Goal: Complete application form

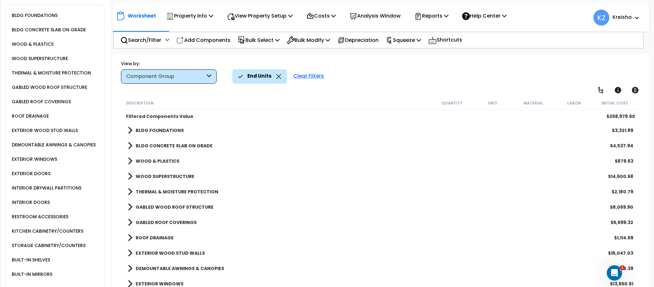
click at [597, 71] on div "End Units Clear Filters" at bounding box center [437, 76] width 410 height 14
click at [601, 88] on icon at bounding box center [601, 90] width 8 height 8
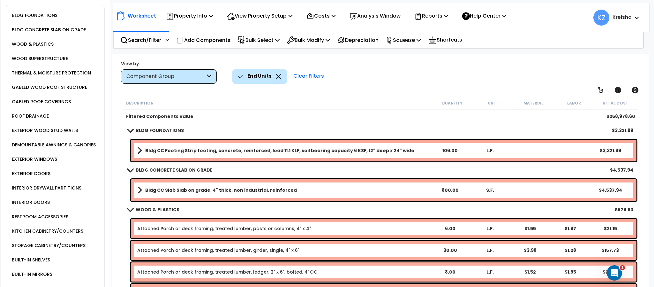
click at [541, 86] on div "Worksheet Property Info Property Setup Add Property Unit Template property Clon…" at bounding box center [380, 197] width 536 height 287
click at [534, 72] on div "End Units Clear Filters" at bounding box center [437, 76] width 410 height 14
click at [322, 42] on p "Bulk Modify" at bounding box center [308, 40] width 43 height 9
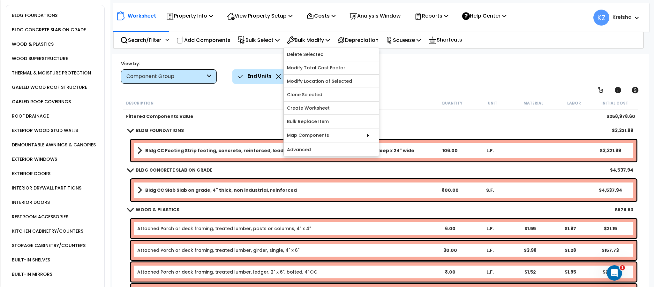
click at [442, 76] on div "End Units Clear Filters" at bounding box center [437, 76] width 410 height 14
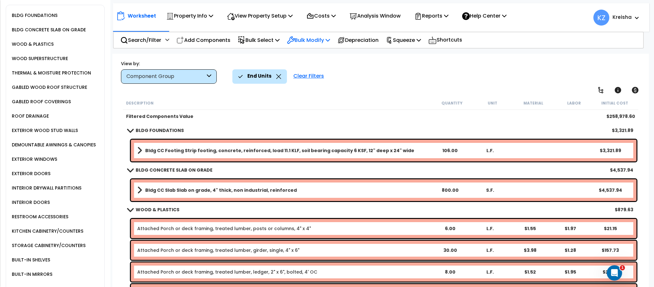
click at [330, 38] on p "Bulk Modify" at bounding box center [308, 40] width 43 height 9
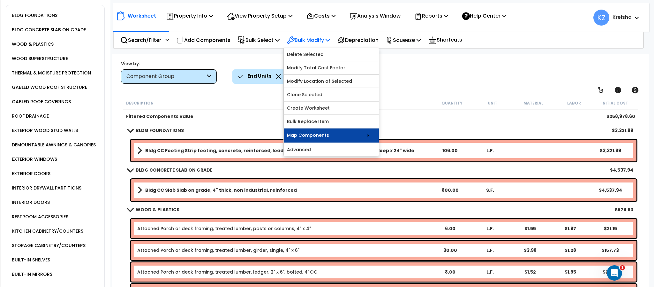
click at [343, 139] on link "Map Components" at bounding box center [331, 135] width 95 height 14
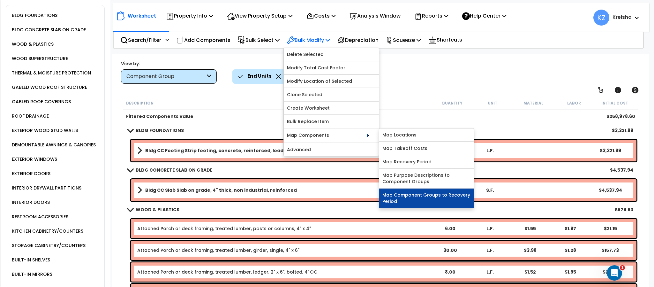
click at [416, 202] on link "Map Component Groups to Recovery Period" at bounding box center [426, 197] width 95 height 19
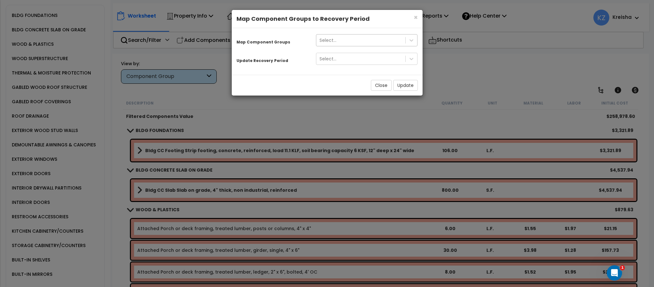
click at [392, 42] on div "Select..." at bounding box center [360, 40] width 89 height 10
click at [415, 19] on span "×" at bounding box center [416, 17] width 4 height 9
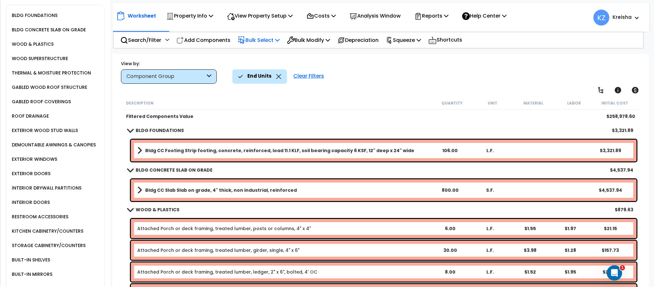
click at [275, 42] on p "Bulk Select" at bounding box center [259, 40] width 42 height 9
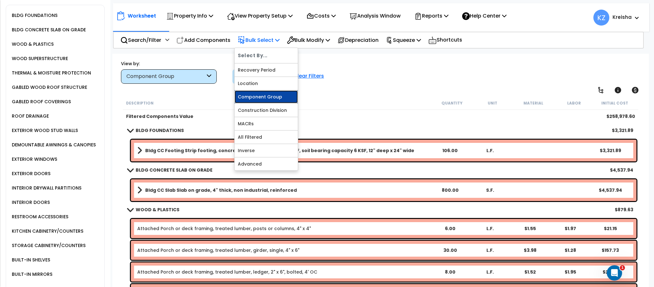
click at [268, 102] on link "Component Group" at bounding box center [266, 96] width 63 height 13
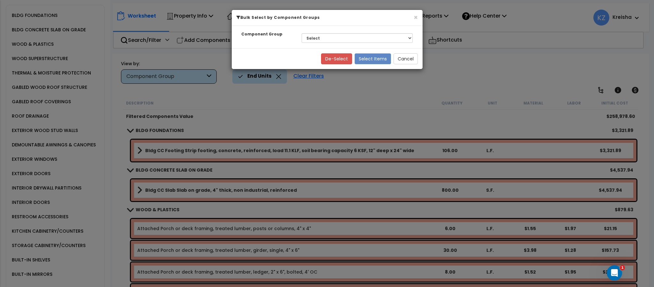
click at [325, 43] on div "Select BLDG FOUNDATIONS BLDG CONCRETE SLAB ON GRADE WOOD & PLASTICS WOOD SUPERS…" at bounding box center [357, 38] width 121 height 15
click at [332, 38] on select "Select BLDG FOUNDATIONS BLDG CONCRETE SLAB ON GRADE WOOD & PLASTICS WOOD SUPERS…" at bounding box center [357, 38] width 111 height 10
select select "31509"
click at [302, 34] on select "Select BLDG FOUNDATIONS BLDG CONCRETE SLAB ON GRADE WOOD & PLASTICS WOOD SUPERS…" at bounding box center [357, 38] width 111 height 10
click at [372, 59] on button "Select Items" at bounding box center [373, 58] width 36 height 11
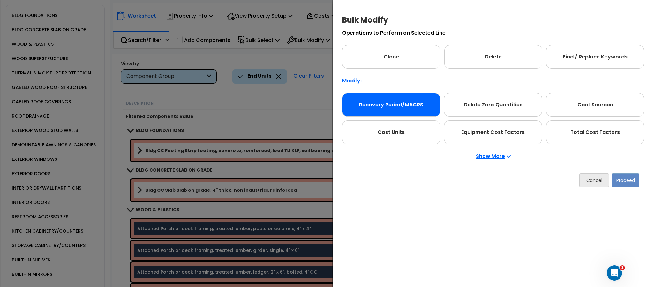
click at [408, 105] on div "Recovery Period/MACRS" at bounding box center [391, 105] width 98 height 24
click at [620, 178] on button "Proceed" at bounding box center [626, 180] width 28 height 14
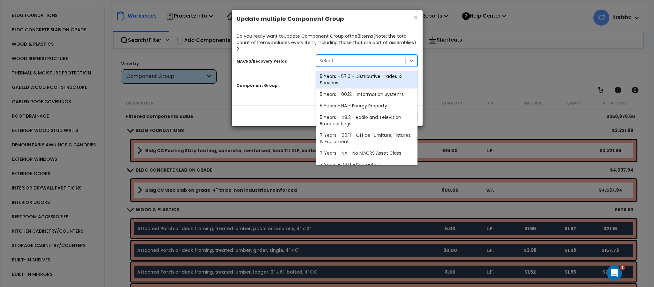
click at [373, 56] on div "Select..." at bounding box center [360, 61] width 89 height 10
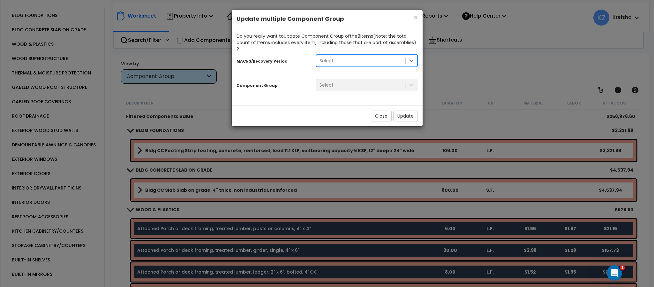
click at [373, 56] on div "Select..." at bounding box center [360, 61] width 89 height 10
click at [414, 19] on span "×" at bounding box center [416, 17] width 4 height 9
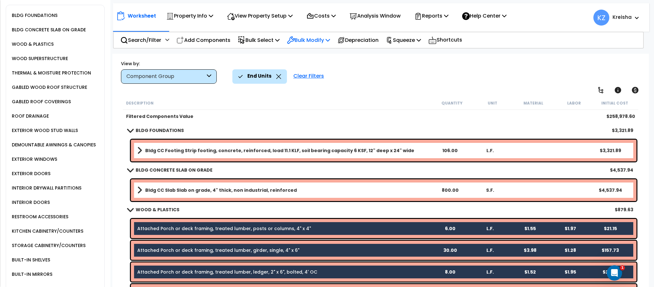
click at [330, 45] on div "Bulk Modify" at bounding box center [308, 40] width 43 height 15
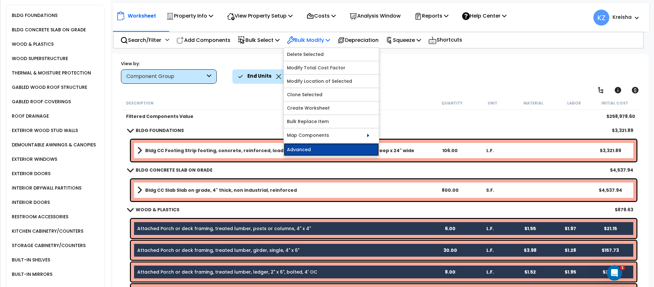
click at [343, 151] on link "Advanced" at bounding box center [331, 149] width 95 height 13
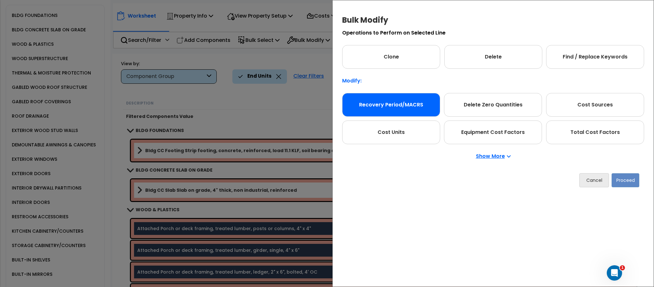
click at [384, 104] on div "Recovery Period/MACRS" at bounding box center [391, 105] width 98 height 24
click at [616, 180] on button "Proceed" at bounding box center [626, 180] width 28 height 14
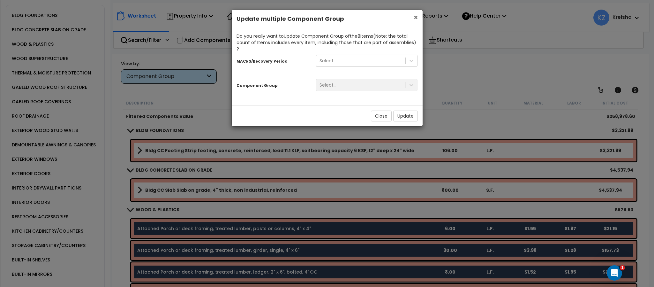
click at [415, 17] on span "×" at bounding box center [416, 17] width 4 height 9
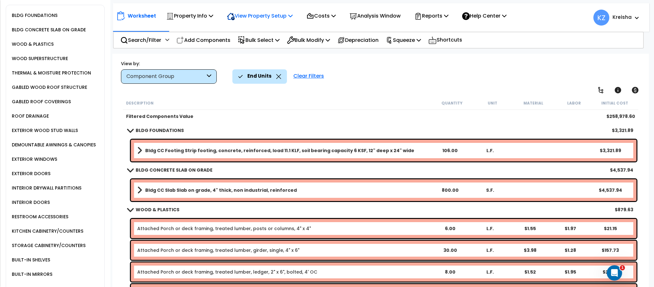
click at [278, 17] on p "View Property Setup" at bounding box center [260, 15] width 66 height 9
click at [257, 47] on link "View Questionnaire" at bounding box center [255, 43] width 63 height 13
click at [417, 74] on div "End Units Clear Filters" at bounding box center [437, 76] width 410 height 14
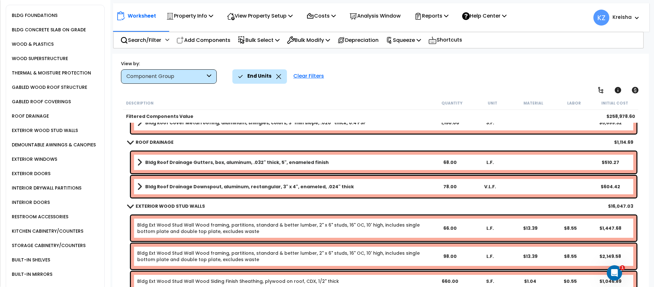
scroll to position [865, 0]
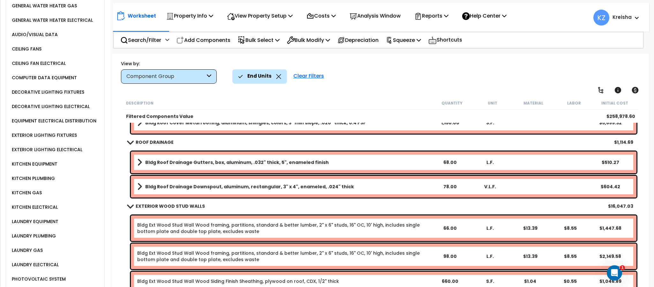
drag, startPoint x: 52, startPoint y: 148, endPoint x: 50, endPoint y: 142, distance: 6.7
click at [50, 142] on div "EXTERIOR LIGHTING FIXTURES" at bounding box center [57, 135] width 94 height 14
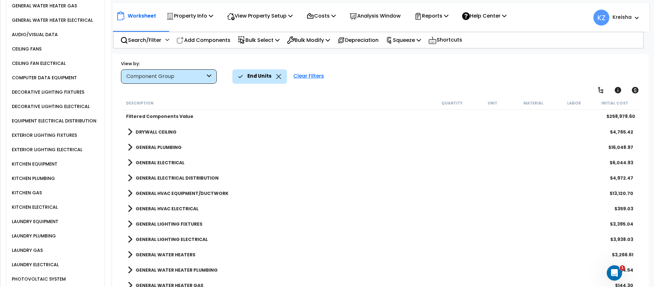
click at [50, 139] on div "EXTERIOR LIGHTING FIXTURES" at bounding box center [43, 135] width 67 height 8
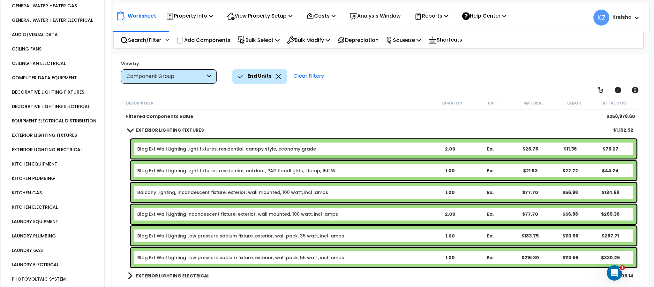
scroll to position [915, 0]
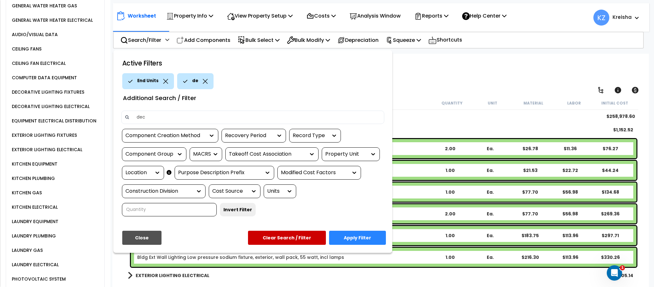
type input "deck"
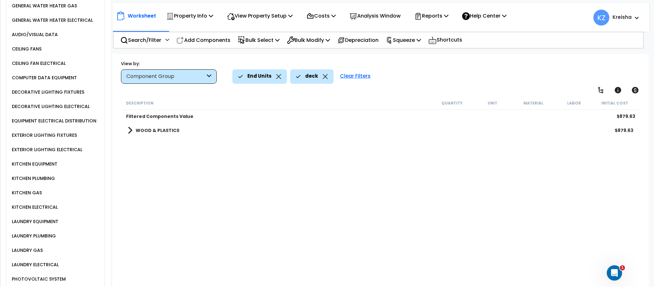
scroll to position [0, 0]
click at [174, 133] on b "WOOD & PLASTICS" at bounding box center [158, 130] width 44 height 6
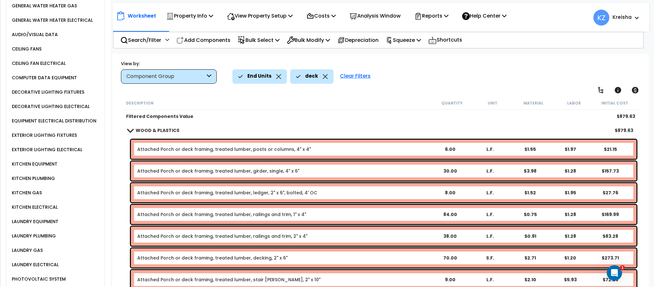
scroll to position [23, 0]
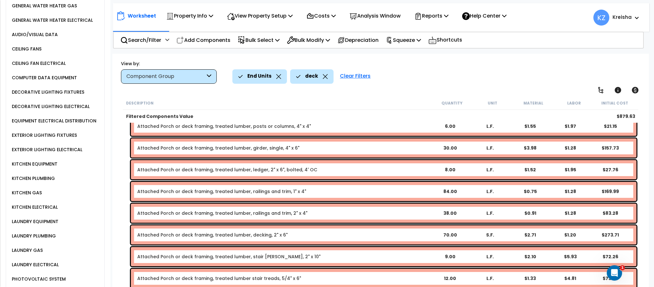
click at [318, 76] on div "deck" at bounding box center [312, 76] width 32 height 14
click at [323, 77] on icon at bounding box center [325, 76] width 5 height 5
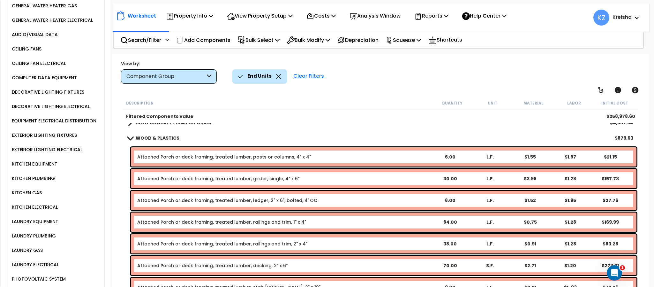
click at [364, 78] on div "End Units Clear Filters" at bounding box center [437, 76] width 410 height 14
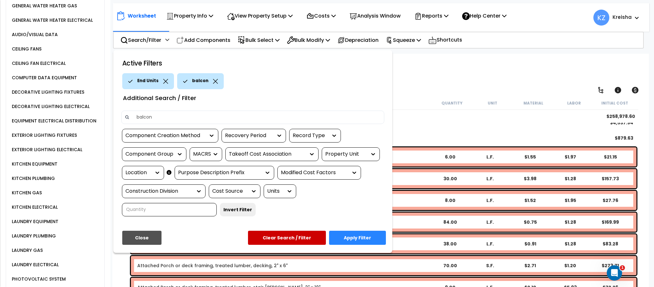
type input "balcony"
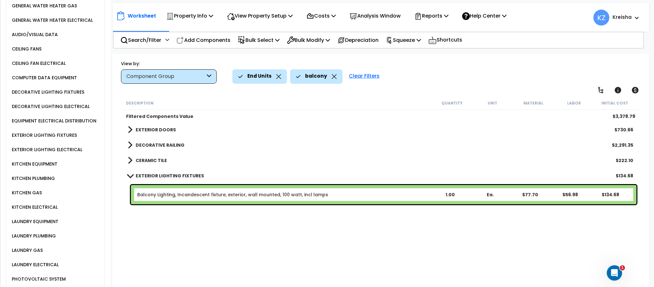
scroll to position [0, 0]
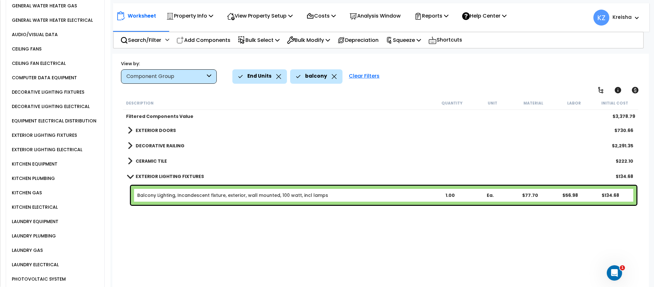
click at [417, 76] on div "End Units balcony Clear Filters" at bounding box center [437, 76] width 410 height 14
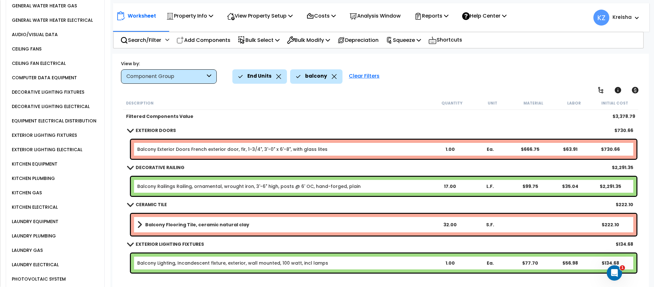
click at [332, 78] on icon at bounding box center [334, 76] width 5 height 5
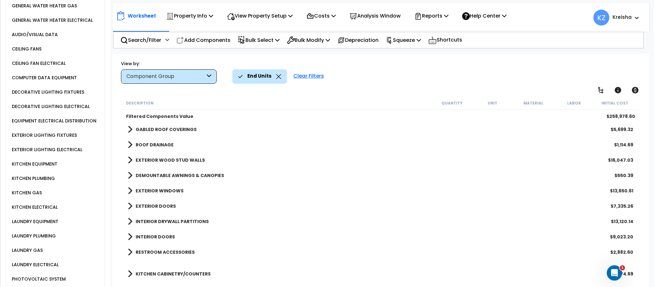
scroll to position [270, 0]
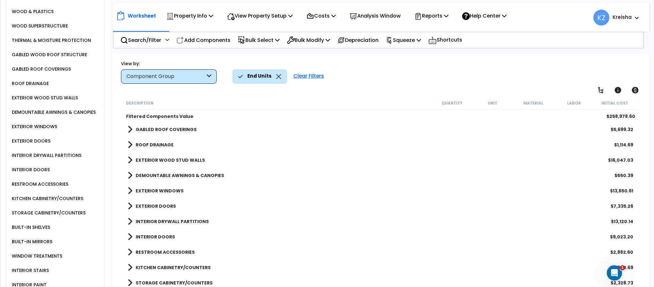
click at [160, 203] on b "EXTERIOR DOORS" at bounding box center [156, 206] width 40 height 6
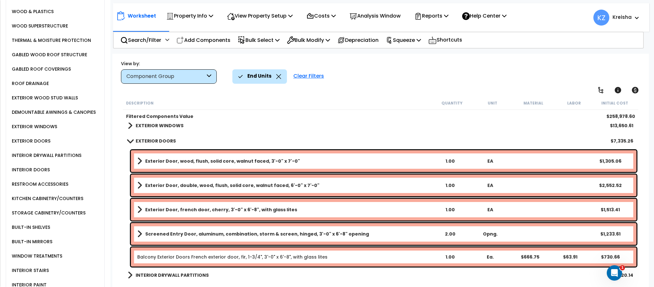
scroll to position [334, 0]
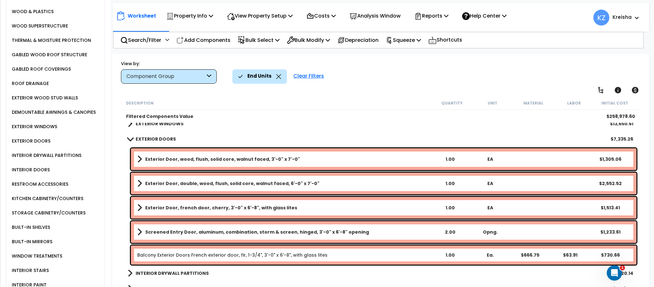
click at [170, 126] on b "EXTERIOR WINDOWS" at bounding box center [160, 123] width 48 height 6
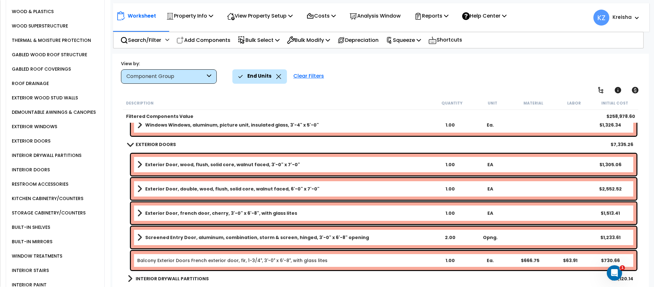
scroll to position [590, 0]
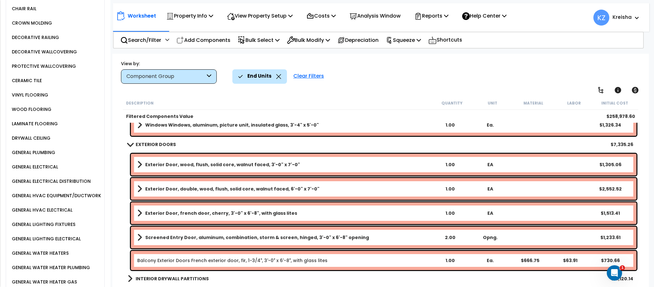
click at [42, 142] on div "DRYWALL CEILING" at bounding box center [30, 138] width 40 height 8
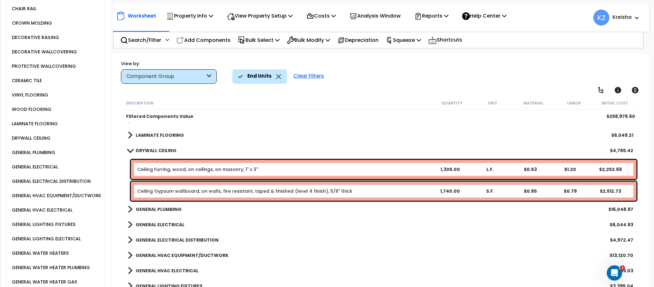
scroll to position [522, 0]
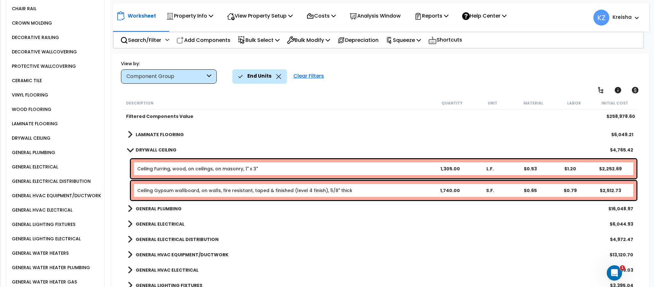
click at [401, 69] on div "End Units Clear Filters" at bounding box center [437, 76] width 410 height 14
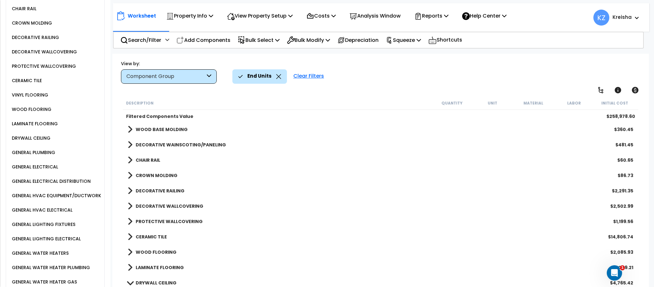
click at [151, 203] on b "DECORATIVE WALLCOVERING" at bounding box center [170, 206] width 68 height 6
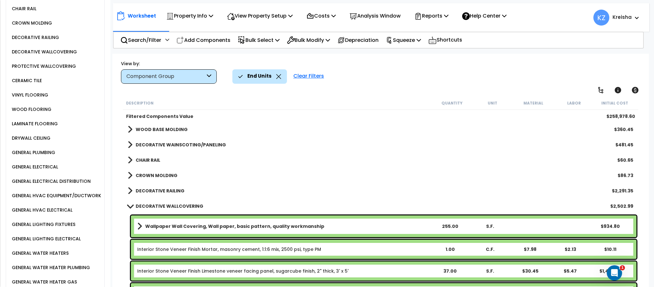
scroll to position [389, 0]
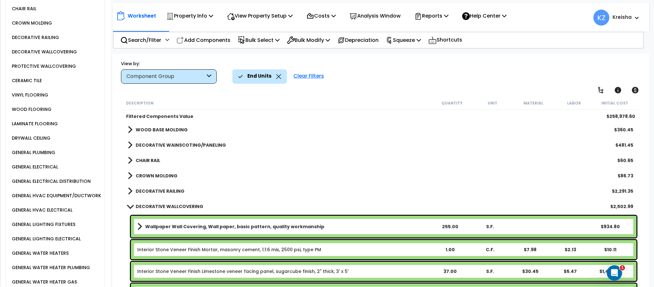
click at [198, 143] on b "DECORATIVE WAINSCOTING/PANELING" at bounding box center [181, 145] width 90 height 6
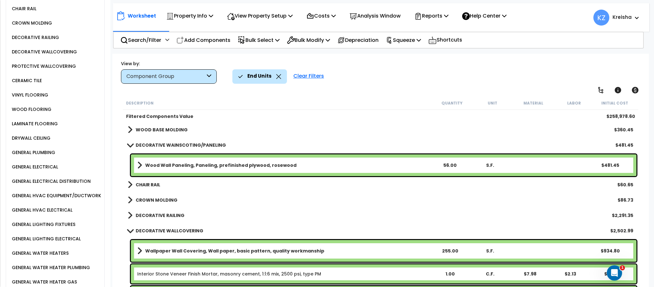
click at [169, 133] on link "WOOD BASE MOLDING" at bounding box center [158, 129] width 60 height 9
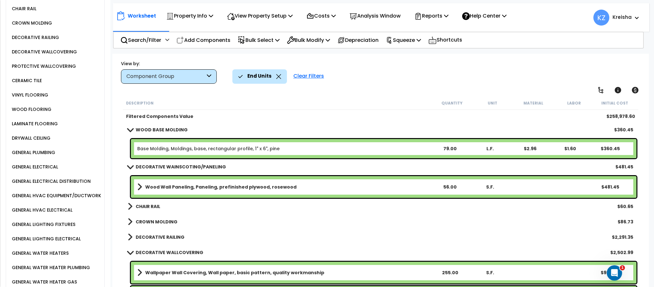
click at [156, 218] on link "CROWN MOLDING" at bounding box center [153, 221] width 50 height 9
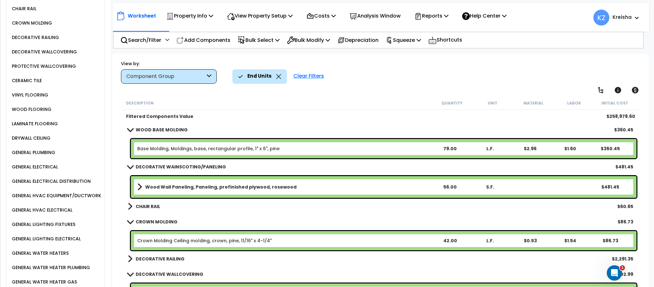
click at [150, 207] on b "CHAIR RAIL" at bounding box center [148, 206] width 25 height 6
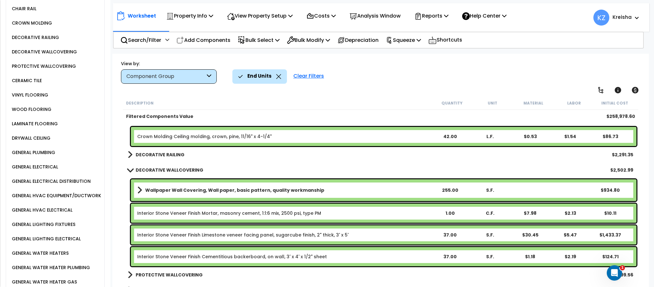
scroll to position [629, 0]
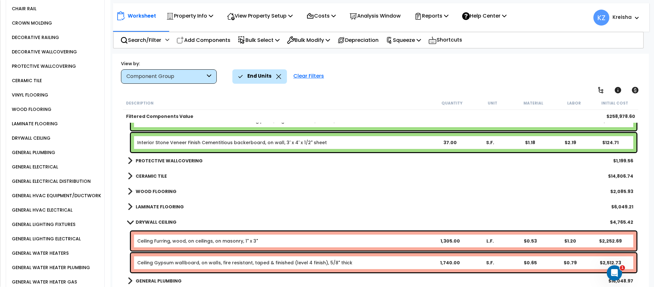
click at [157, 179] on link "CERAMIC TILE" at bounding box center [147, 175] width 39 height 9
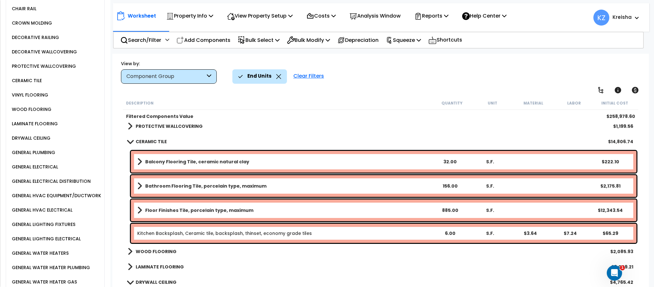
scroll to position [664, 0]
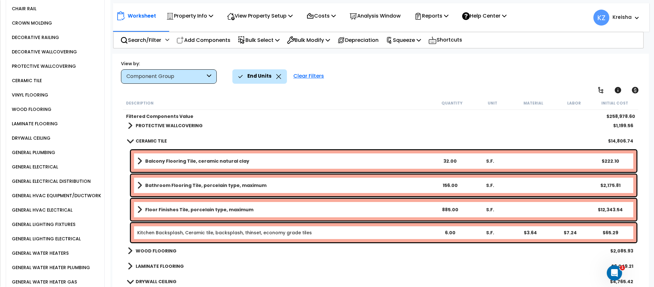
click at [173, 266] on b "LAMINATE FLOORING" at bounding box center [160, 266] width 48 height 6
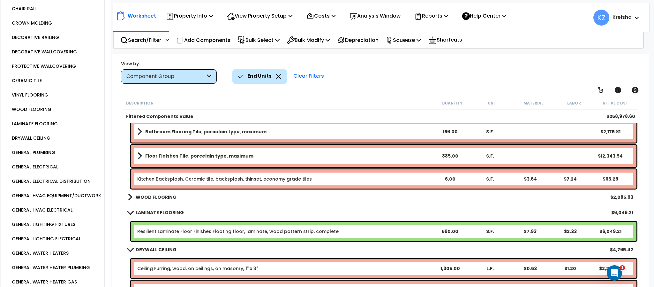
scroll to position [718, 0]
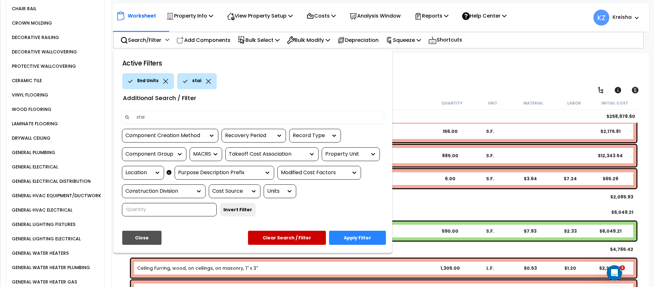
type input "stair"
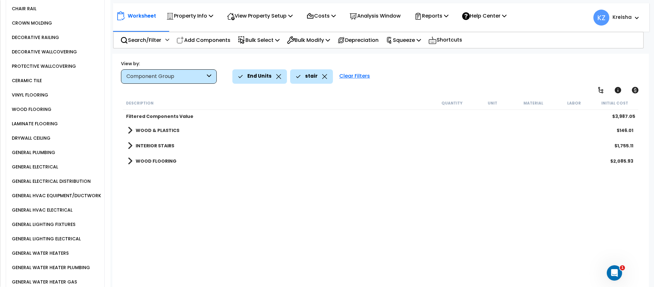
scroll to position [0, 0]
click at [194, 243] on div "Description Quantity Unit Material Labor Initial Cost Filtered Components Value…" at bounding box center [380, 192] width 517 height 192
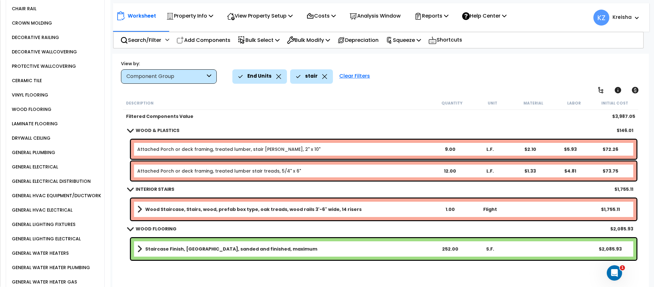
click at [526, 71] on div "End Units stair Clear Filters" at bounding box center [437, 76] width 410 height 14
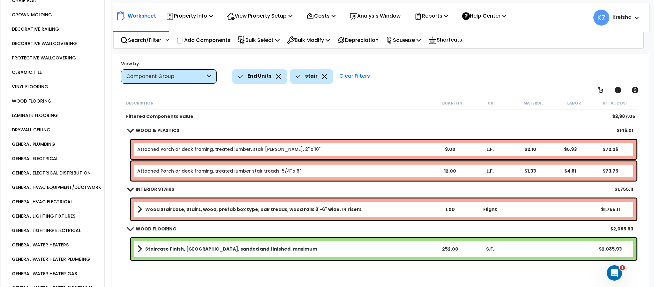
click at [407, 67] on div "View by: Component Group High to Low (Total Cost)" at bounding box center [381, 72] width 524 height 24
click at [549, 74] on div "End Units stair Clear Filters" at bounding box center [437, 76] width 410 height 14
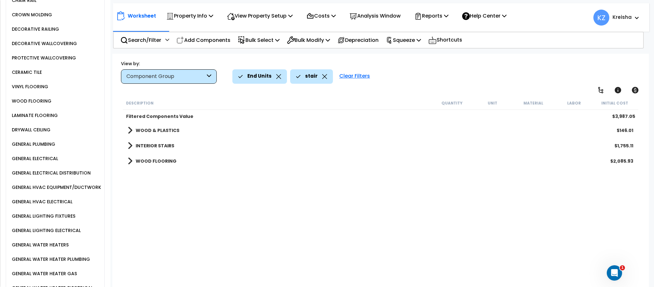
click at [406, 77] on div "End Units stair Clear Filters" at bounding box center [437, 76] width 410 height 14
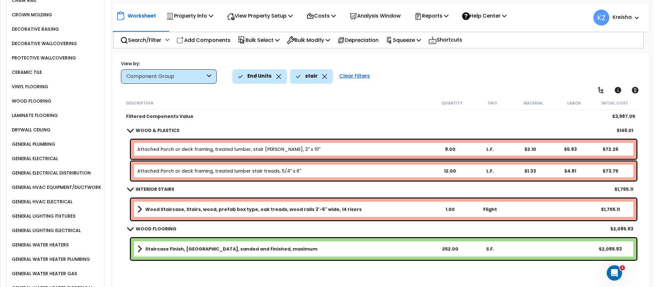
click at [325, 77] on div "stair" at bounding box center [311, 76] width 43 height 14
click at [325, 77] on icon at bounding box center [324, 76] width 5 height 5
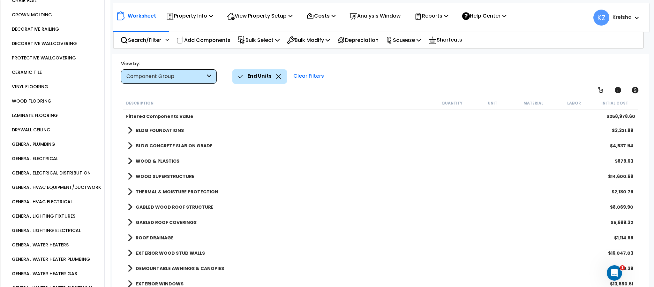
click at [39, 148] on div "GENERAL PLUMBING" at bounding box center [32, 144] width 45 height 8
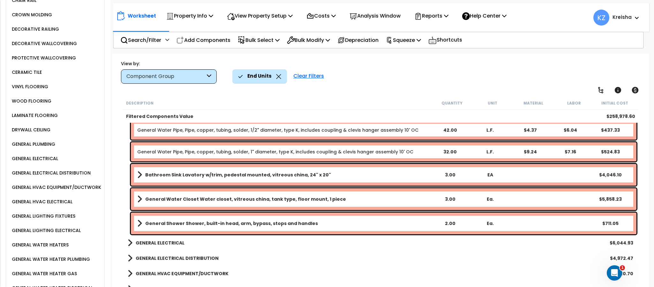
scroll to position [575, 0]
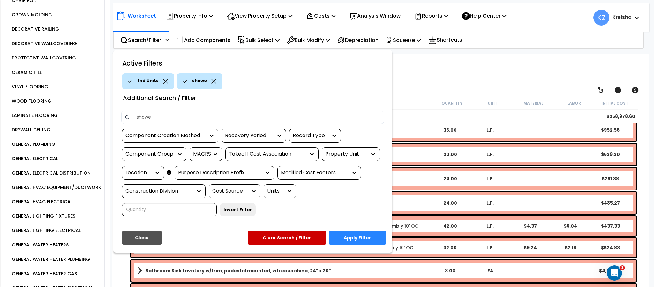
type input "shower"
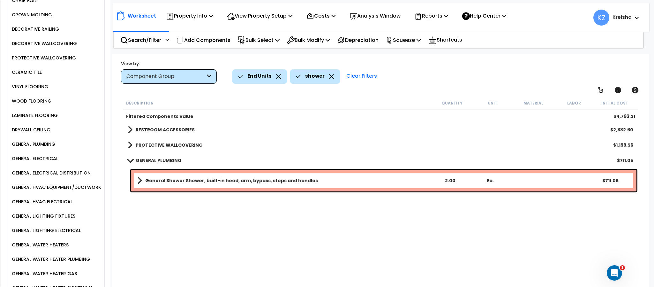
scroll to position [0, 0]
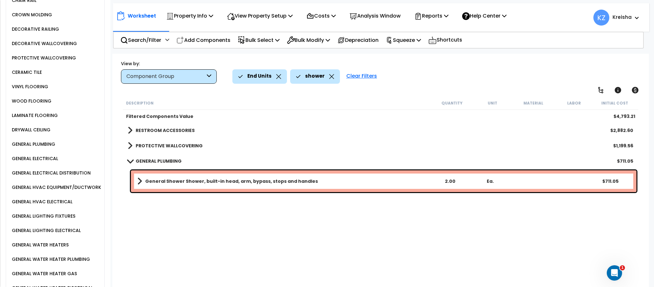
click at [183, 145] on b "PROTECTIVE WALLCOVERING" at bounding box center [169, 145] width 67 height 6
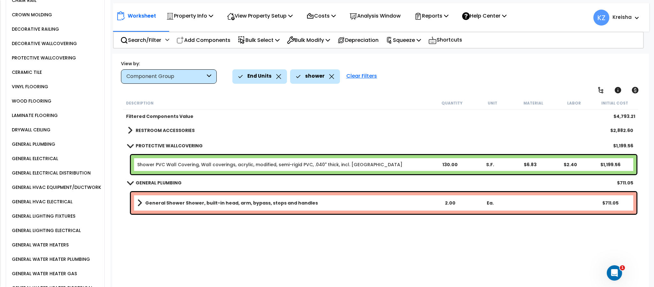
click at [182, 128] on b "RESTROOM ACCESSORIES" at bounding box center [165, 130] width 59 height 6
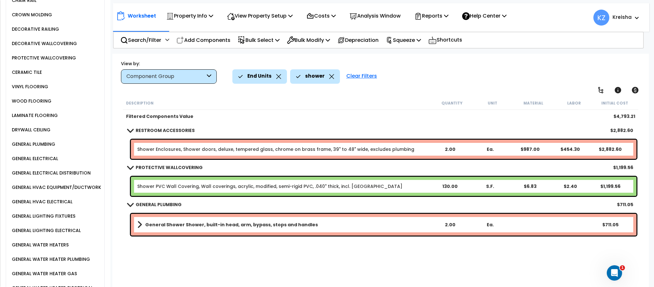
click at [243, 100] on div "Description" at bounding box center [279, 103] width 306 height 6
click at [232, 94] on div "Worksheet Property Info Property Setup Add Property Unit Template property Clon…" at bounding box center [380, 197] width 536 height 287
click at [329, 75] on icon at bounding box center [331, 76] width 5 height 5
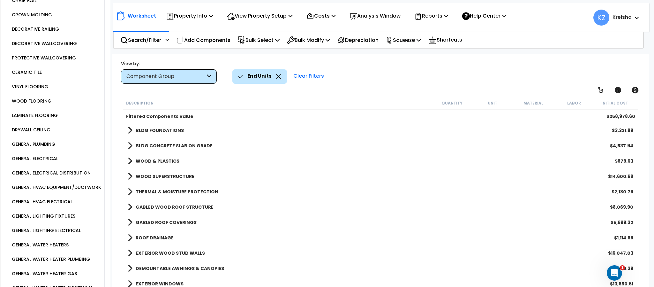
click at [48, 217] on div "GENERAL LIGHTING FIXTURES" at bounding box center [57, 216] width 94 height 14
click at [47, 220] on div "GENERAL LIGHTING FIXTURES" at bounding box center [42, 216] width 65 height 8
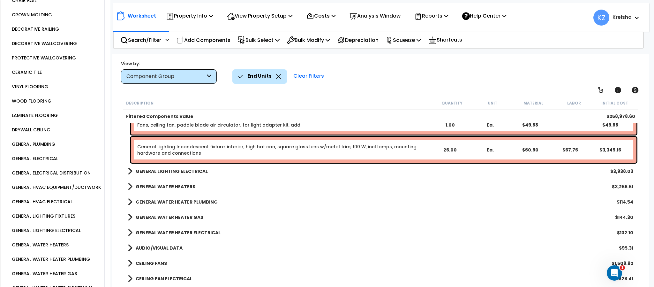
scroll to position [575, 0]
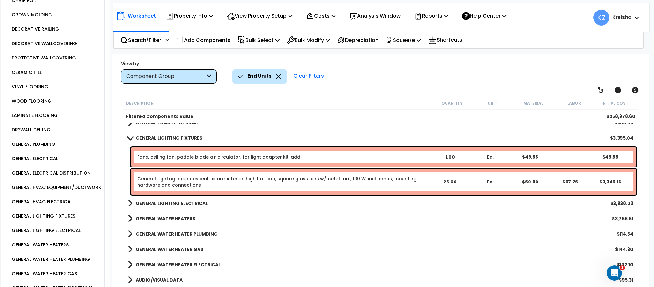
click at [183, 203] on b "GENERAL LIGHTING ELECTRICAL" at bounding box center [172, 203] width 72 height 6
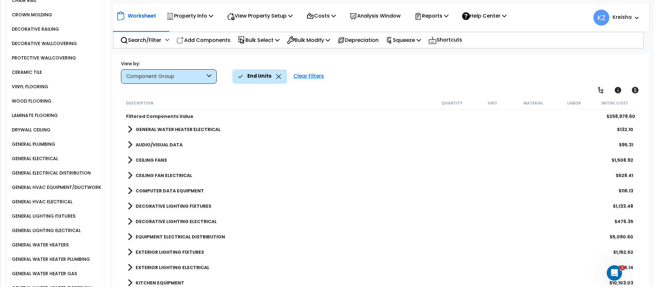
scroll to position [445, 0]
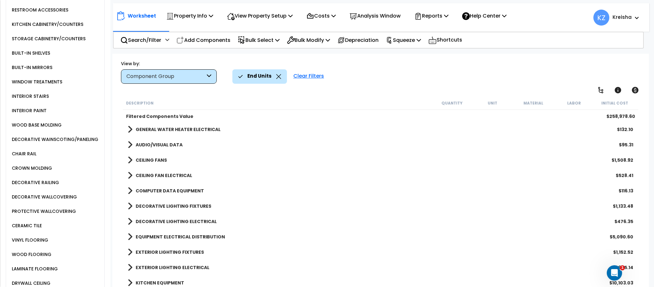
click at [180, 204] on b "DECORATIVE LIGHTING FIXTURES" at bounding box center [174, 206] width 76 height 6
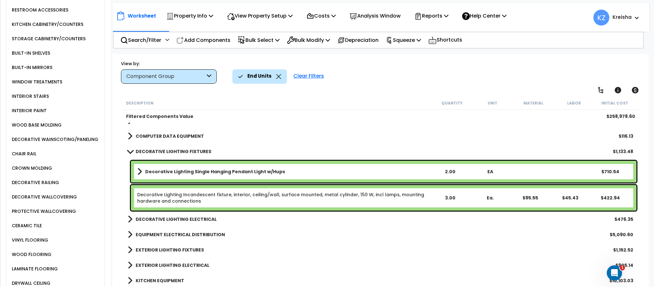
scroll to position [819, 0]
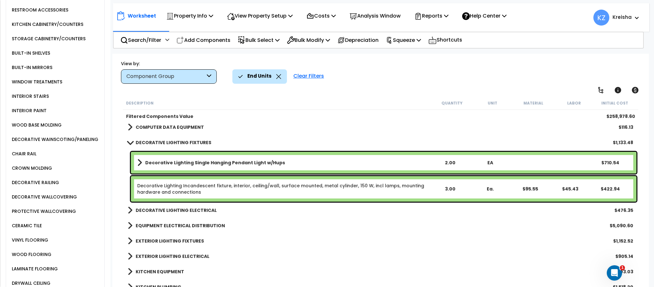
click at [173, 208] on b "DECORATIVE LIGHTING ELECTRICAL" at bounding box center [176, 210] width 81 height 6
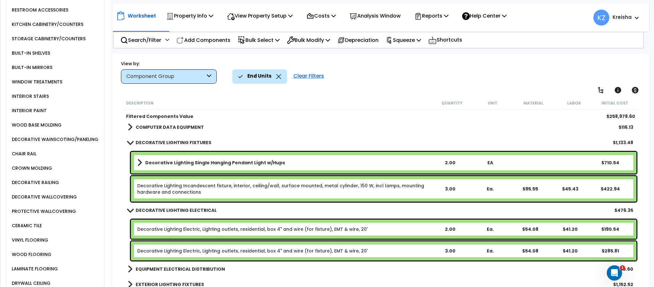
scroll to position [852, 0]
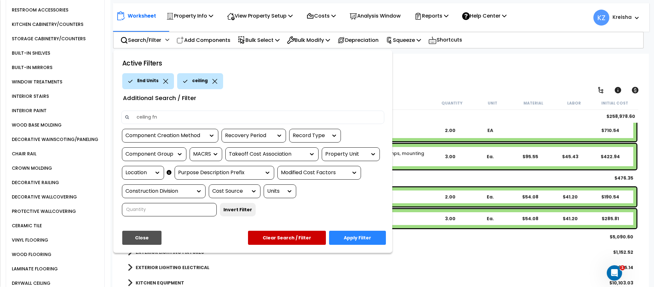
type input "ceiling fna"
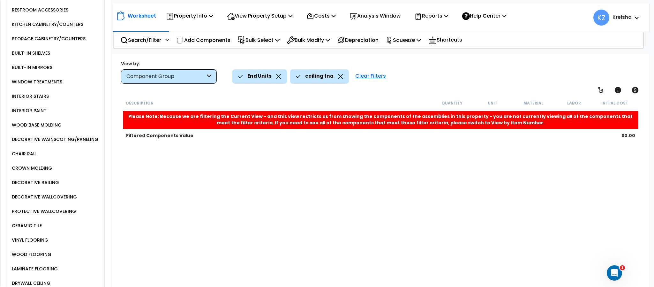
scroll to position [0, 0]
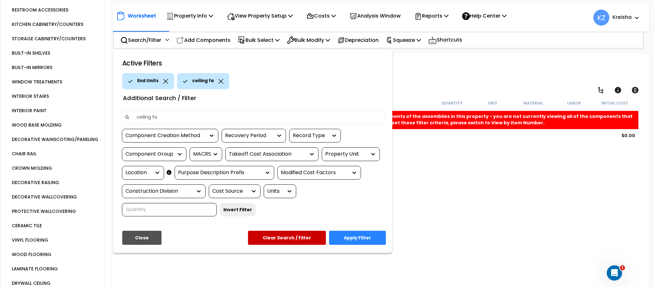
type input "ceiling fan"
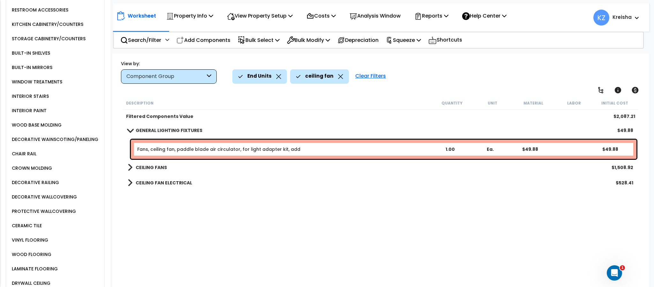
click at [423, 97] on div "Description Quantity Unit Material Labor Initial Cost" at bounding box center [380, 102] width 515 height 13
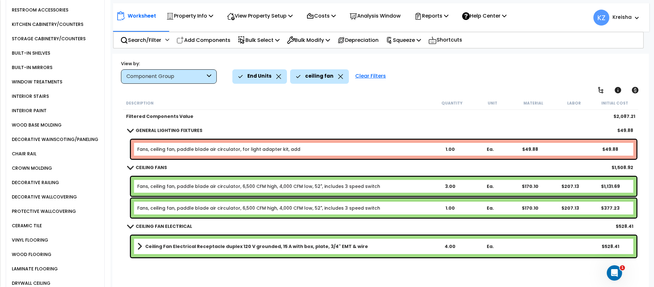
click at [339, 75] on icon at bounding box center [340, 76] width 5 height 5
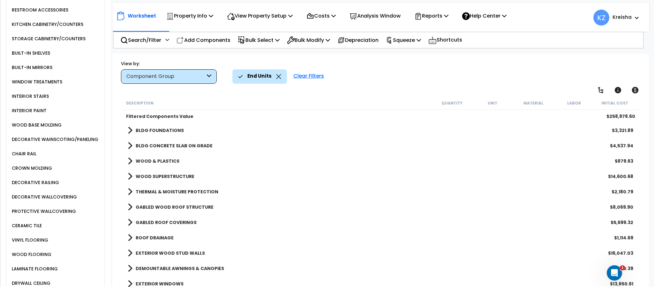
click at [410, 78] on div "End Units Clear Filters" at bounding box center [437, 76] width 410 height 14
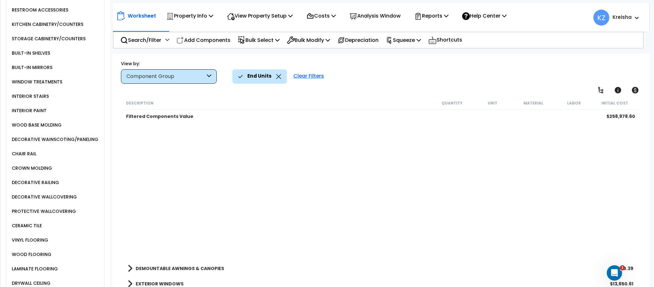
scroll to position [216, 0]
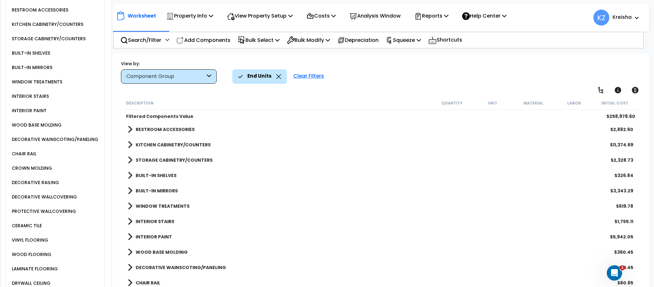
click at [181, 205] on b "WINDOW TREATMENTS" at bounding box center [163, 206] width 54 height 6
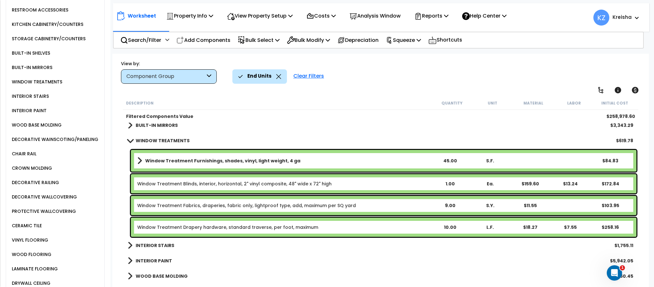
scroll to position [279, 0]
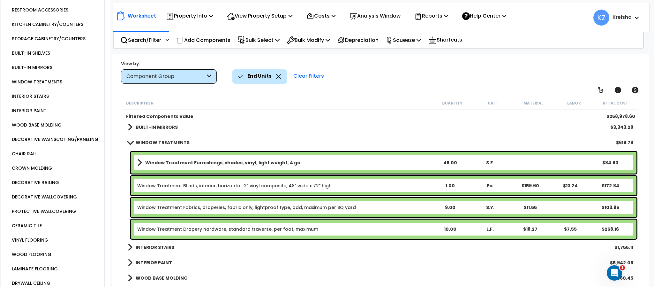
click at [163, 127] on b "BUILT-IN MIRRORS" at bounding box center [157, 127] width 42 height 6
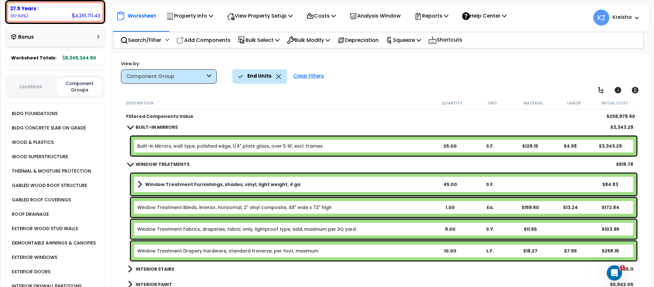
scroll to position [343, 0]
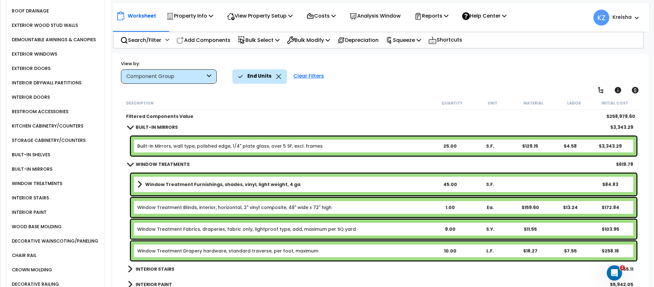
click at [61, 148] on div "STORAGE CABINETRY/COUNTERS" at bounding box center [57, 140] width 94 height 14
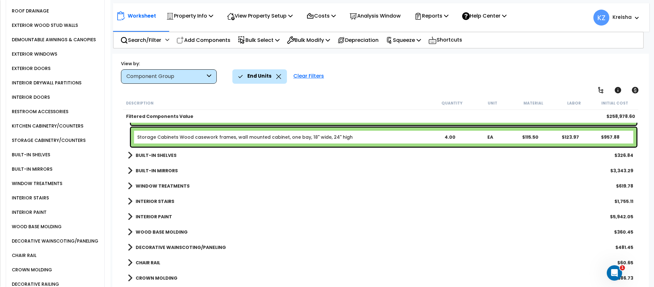
click at [61, 144] on div "STORAGE CABINETRY/COUNTERS" at bounding box center [47, 140] width 75 height 8
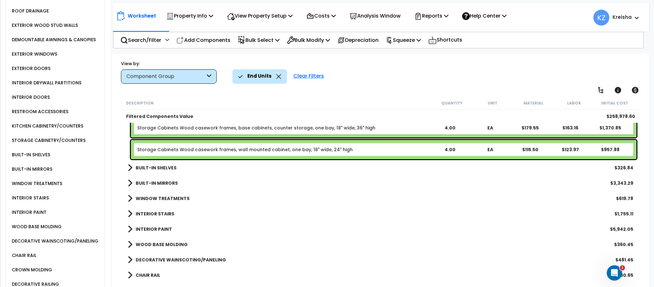
scroll to position [216, 0]
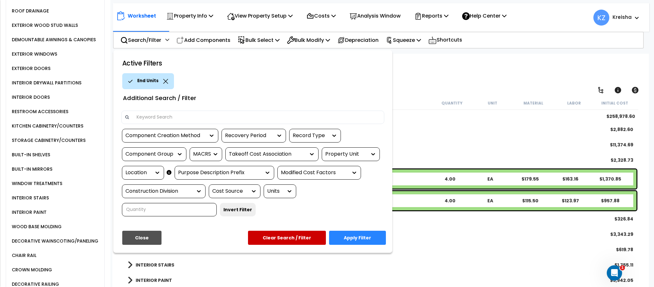
click at [370, 80] on div "End Units" at bounding box center [255, 81] width 267 height 16
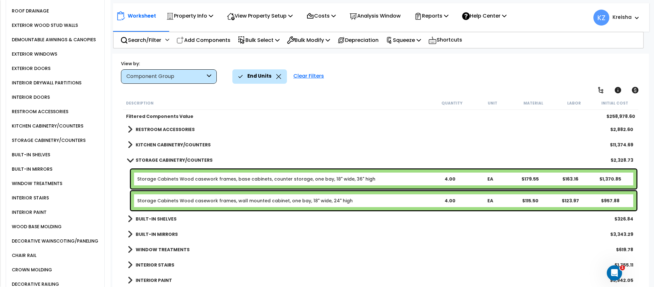
click at [523, 59] on div "Worksheet Property Info Property Setup Add Property Unit Template property Clon…" at bounding box center [380, 197] width 536 height 287
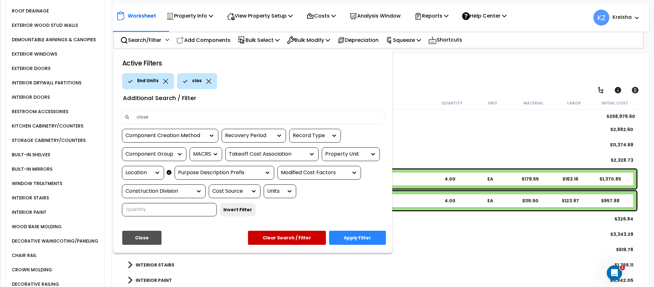
type input "closet"
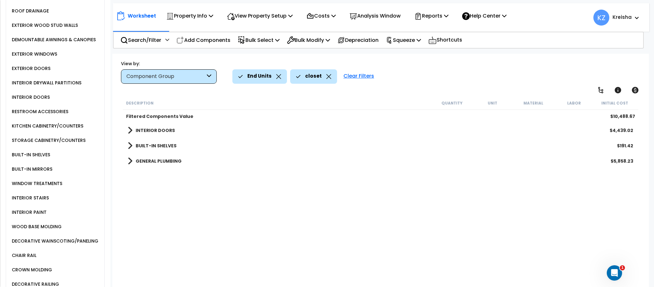
click at [523, 59] on div "Worksheet Property Info Property Setup Add Property Unit Template property Clon…" at bounding box center [380, 197] width 536 height 287
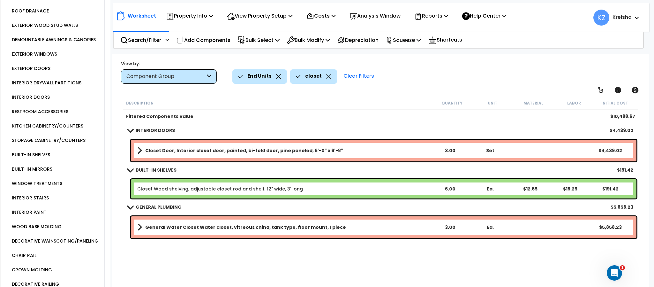
click at [328, 72] on div "closet" at bounding box center [313, 76] width 35 height 14
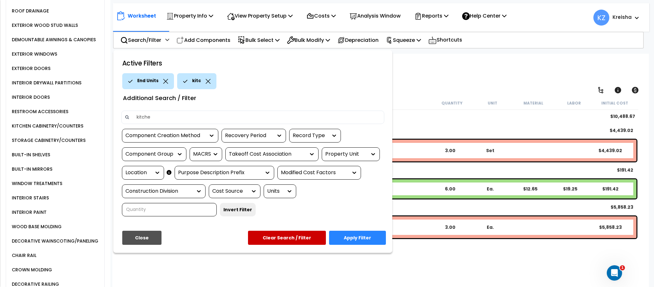
type input "kitchen"
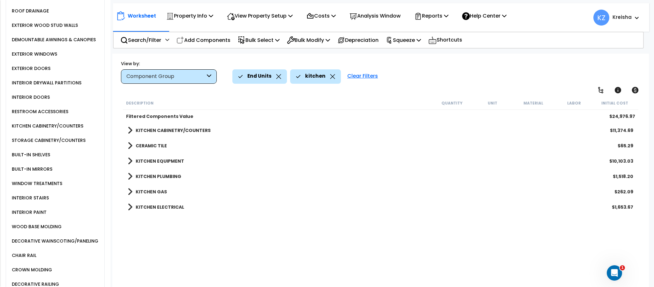
click at [500, 73] on div "End Units kitchen Clear Filters" at bounding box center [437, 76] width 410 height 14
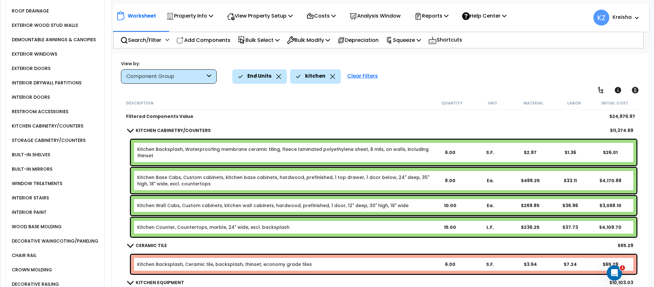
click at [254, 108] on div "Description Quantity Unit Material Labor Initial Cost" at bounding box center [380, 102] width 515 height 13
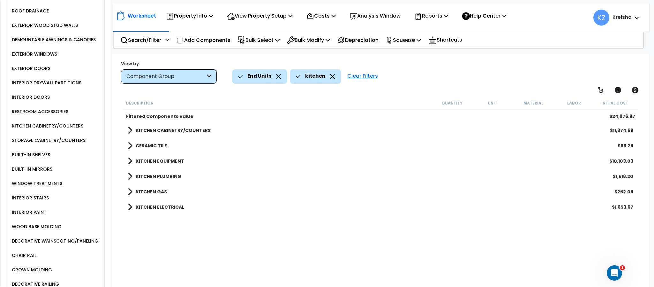
click at [432, 73] on div "End Units kitchen Clear Filters" at bounding box center [437, 76] width 410 height 14
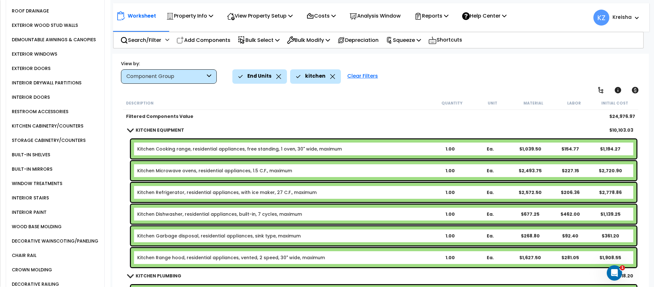
scroll to position [159, 0]
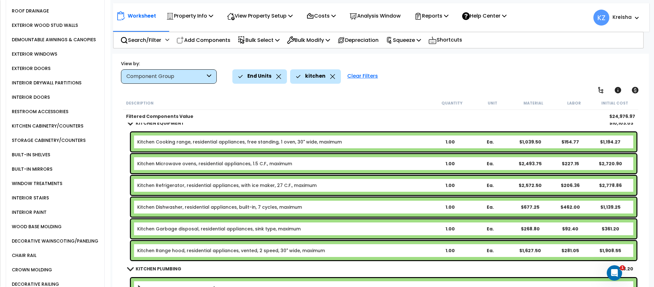
drag, startPoint x: 145, startPoint y: 175, endPoint x: 438, endPoint y: 78, distance: 308.7
click at [438, 78] on div "End Units kitchen Clear Filters" at bounding box center [437, 76] width 410 height 14
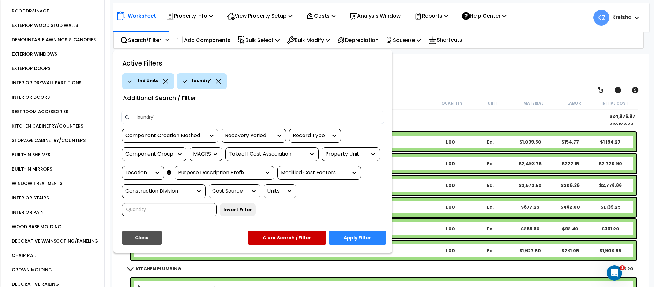
type input "laundry"
click at [357, 233] on button "Apply Filter" at bounding box center [357, 238] width 57 height 14
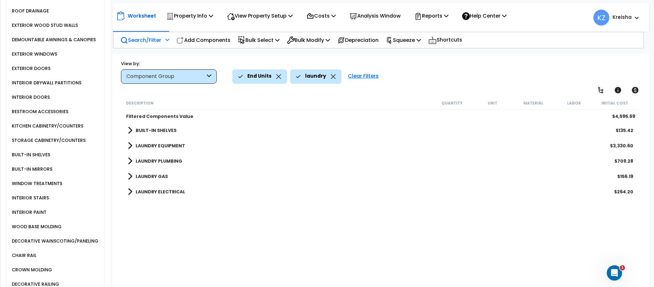
scroll to position [0, 0]
click at [411, 88] on div "Worksheet Property Info Property Setup Add Property Unit Template property Clon…" at bounding box center [380, 197] width 536 height 287
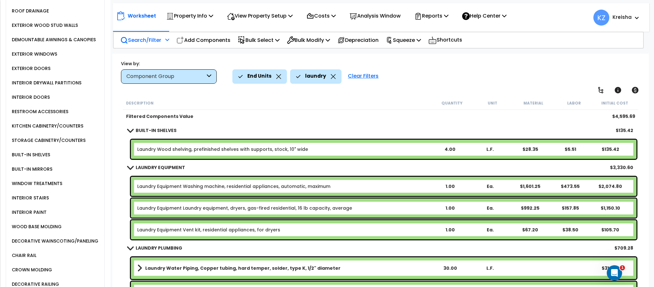
click at [472, 76] on div "End Units laundry Clear Filters" at bounding box center [437, 76] width 410 height 14
click at [192, 14] on p "Property Info" at bounding box center [189, 15] width 47 height 9
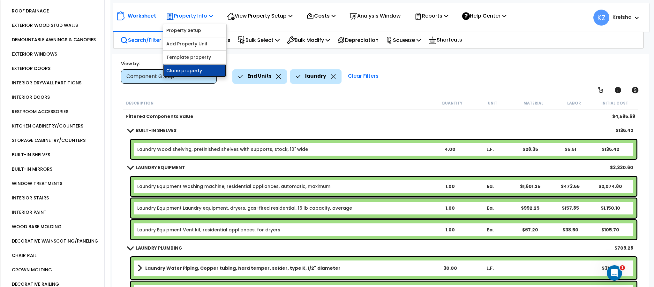
click at [188, 70] on link "Clone property" at bounding box center [194, 70] width 63 height 13
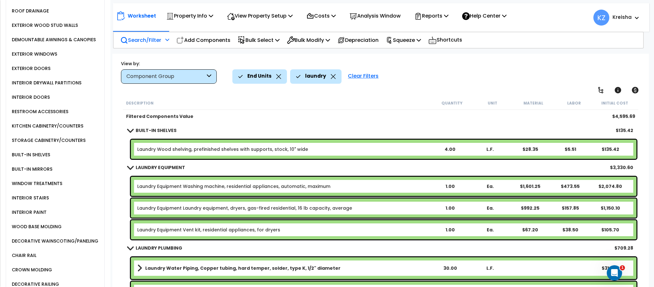
click at [509, 65] on div "View by: Component Group High to Low (Total Cost)" at bounding box center [381, 72] width 524 height 24
click at [528, 65] on div "View by: Component Group High to Low (Total Cost)" at bounding box center [381, 72] width 524 height 24
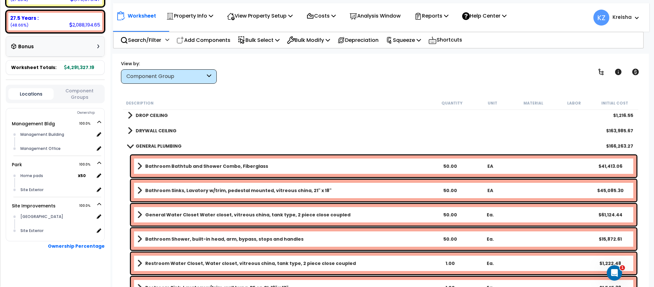
scroll to position [330, 0]
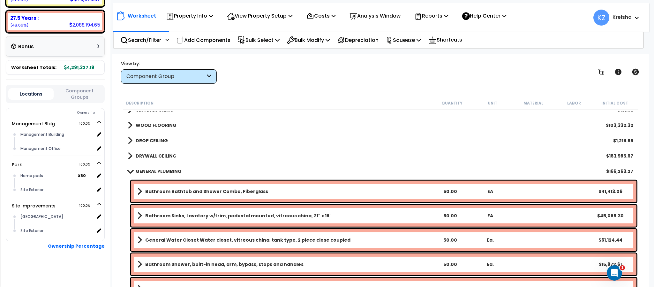
click at [601, 70] on icon at bounding box center [601, 72] width 8 height 8
click at [601, 69] on icon at bounding box center [601, 72] width 8 height 8
click at [601, 70] on icon at bounding box center [601, 72] width 8 height 8
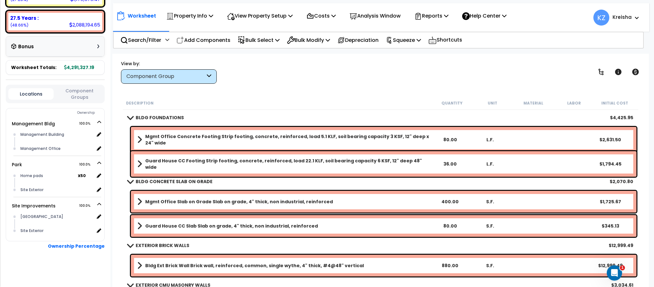
scroll to position [0, 0]
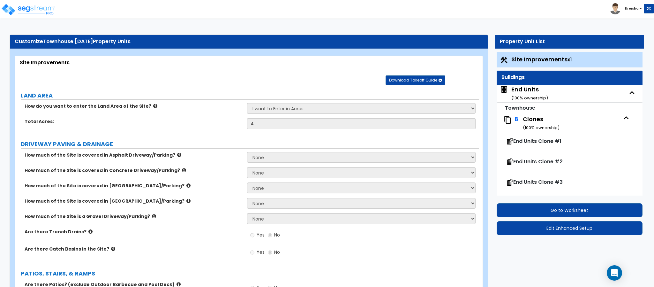
click at [531, 83] on div "Buildings" at bounding box center [570, 78] width 146 height 14
click at [535, 88] on div "End Units ( 100 % ownership)" at bounding box center [530, 93] width 37 height 16
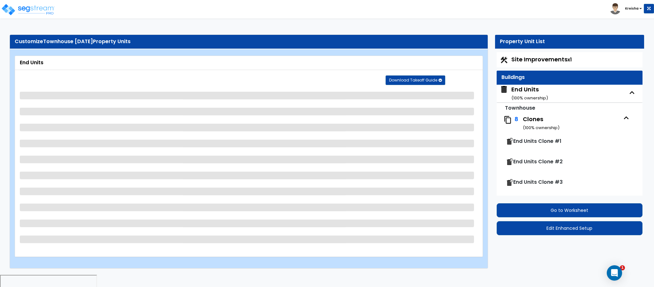
select select "2"
select select "7"
select select "2"
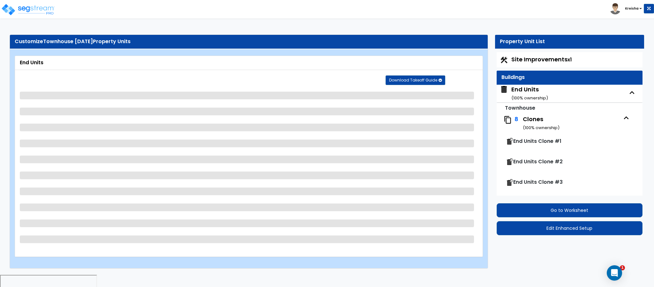
select select "2"
select select "4"
select select "8"
select select "1"
select select "4"
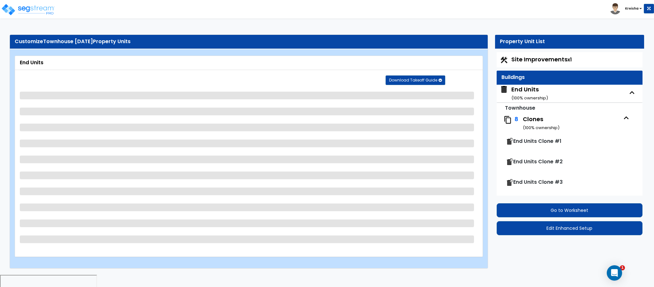
select select "2"
select select "1"
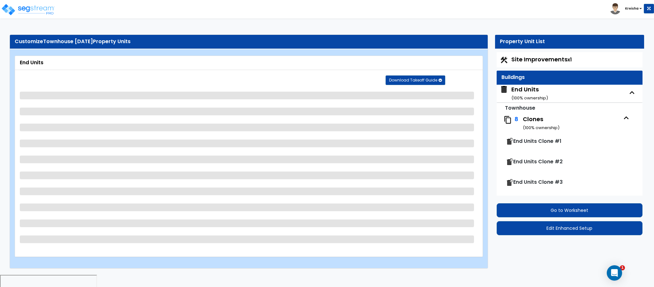
select select "1"
select select "2"
select select "5"
select select "2"
select select "1"
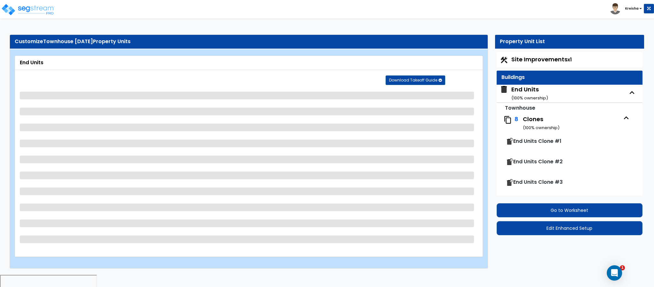
select select "1"
select select "4"
select select "1"
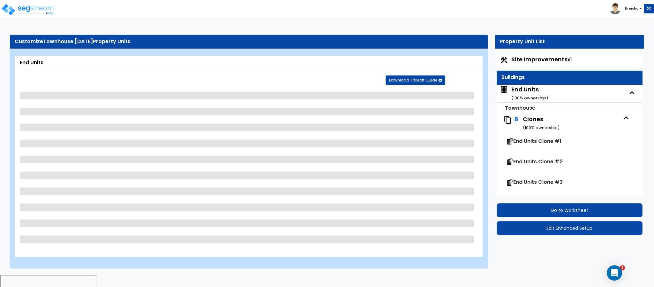
select select "1"
select select "2"
select select "1"
select select "3"
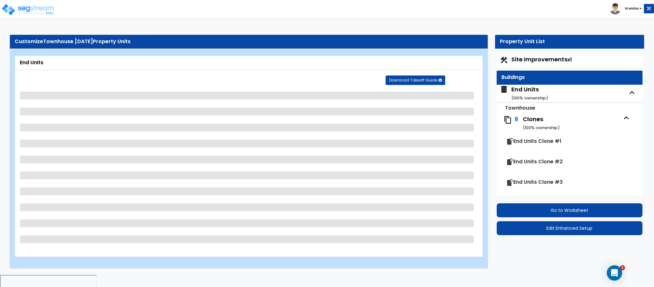
select select "2"
select select "1"
select select "2"
select select "1"
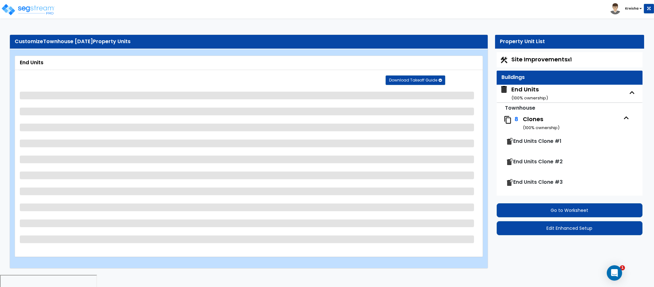
select select "1"
select select "3"
select select "1"
select select "5"
select select "4"
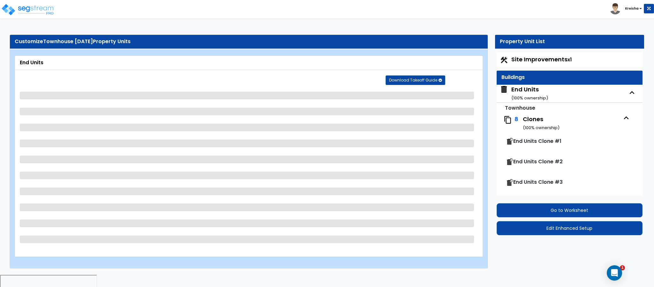
select select "5"
select select "6"
select select "1"
select select "4"
select select "2"
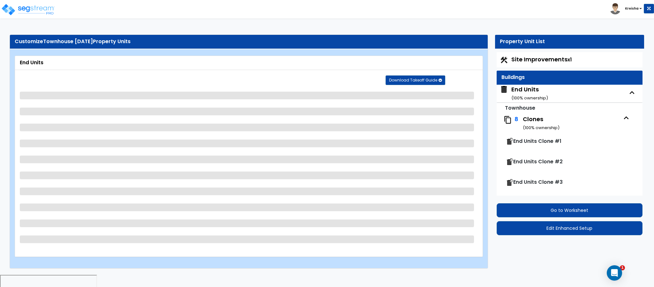
select select "1"
select select "2"
select select "1"
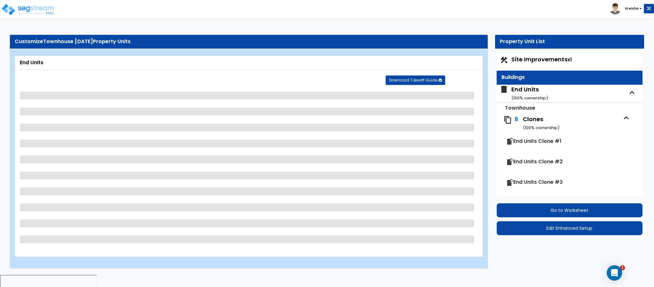
select select "2"
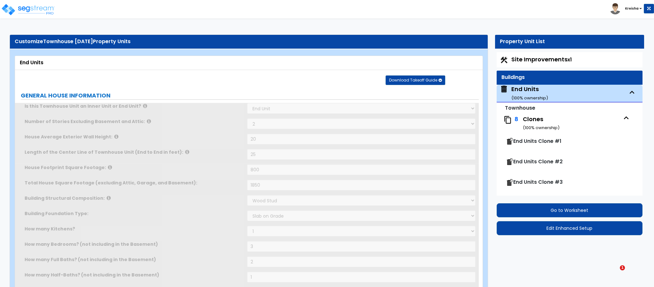
type input "1"
type input "2"
type input "1"
select select "2"
type input "3"
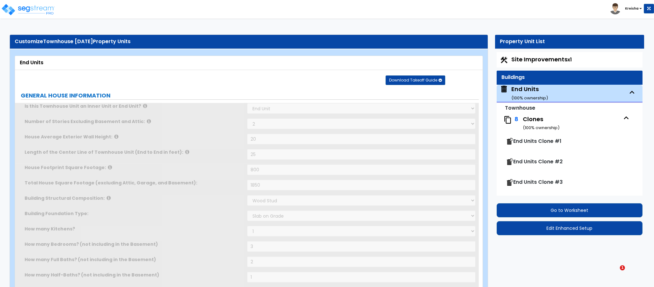
type input "1"
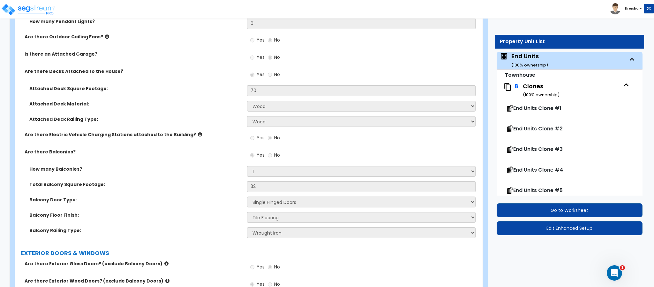
scroll to position [753, 0]
click at [372, 134] on div "Yes No" at bounding box center [363, 139] width 232 height 17
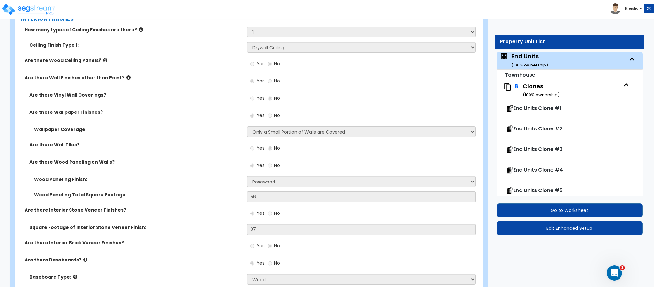
scroll to position [1361, 0]
click at [198, 143] on label "Are there Wall Tiles?" at bounding box center [135, 144] width 213 height 6
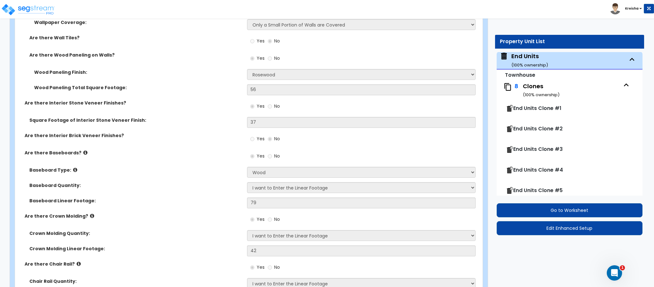
click at [198, 143] on div "Are there Interior Brick Veneer Finishes? Yes No" at bounding box center [247, 140] width 464 height 17
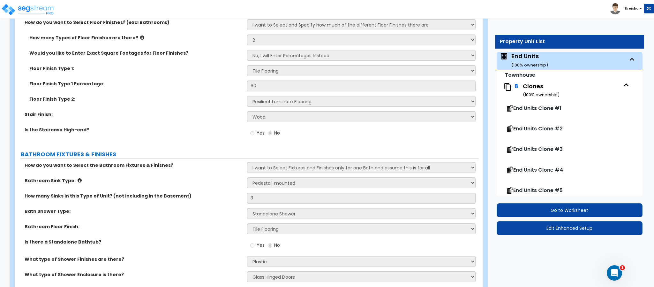
scroll to position [1759, 0]
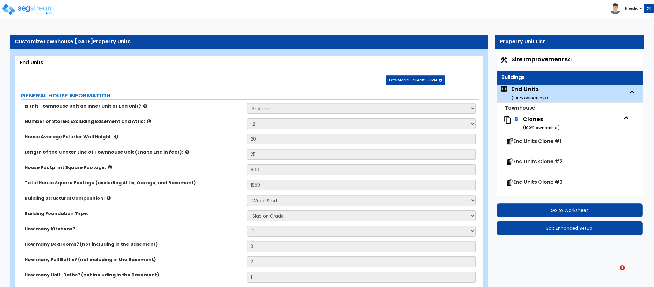
select select "2"
select select "7"
select select "2"
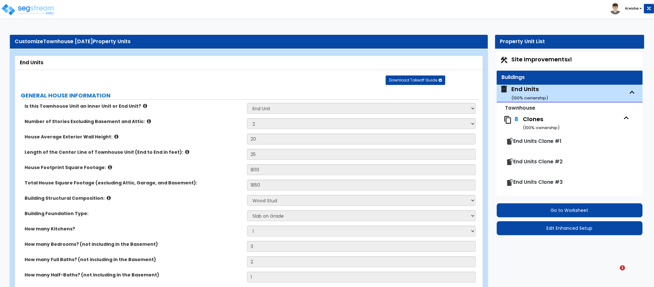
select select "2"
select select "4"
select select "8"
select select "1"
select select "4"
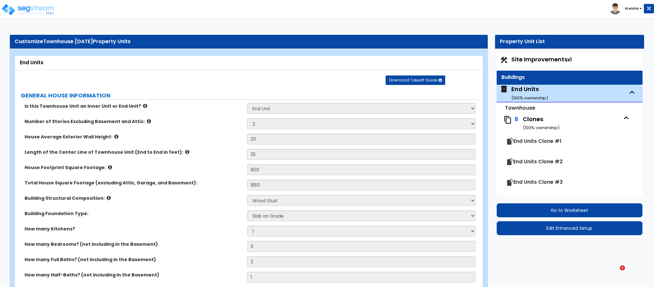
select select "2"
select select "1"
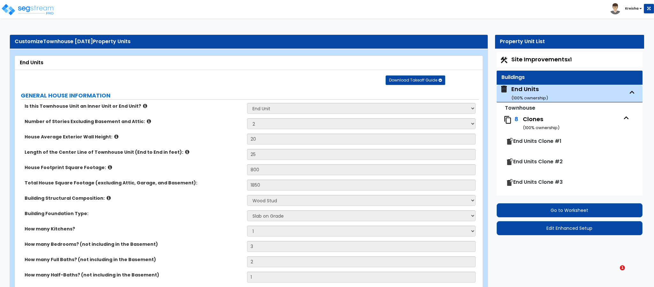
select select "1"
select select "2"
select select "5"
select select "2"
select select "1"
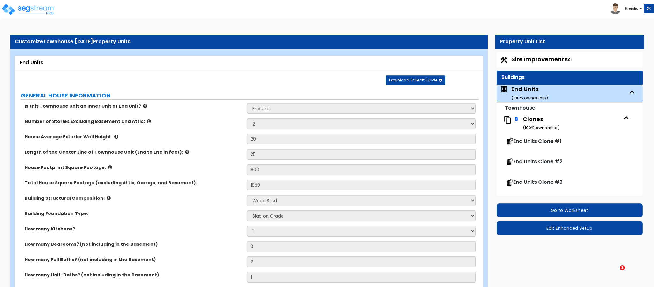
select select "2"
select select "1"
select select "4"
select select "1"
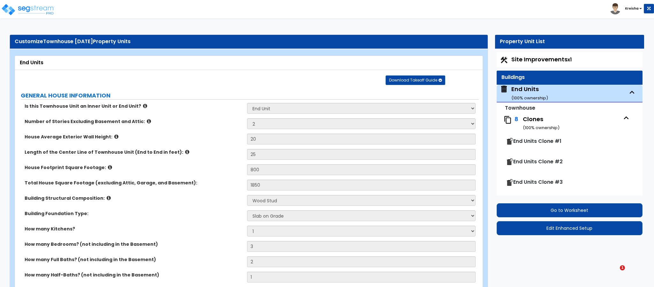
select select "1"
select select "2"
select select "1"
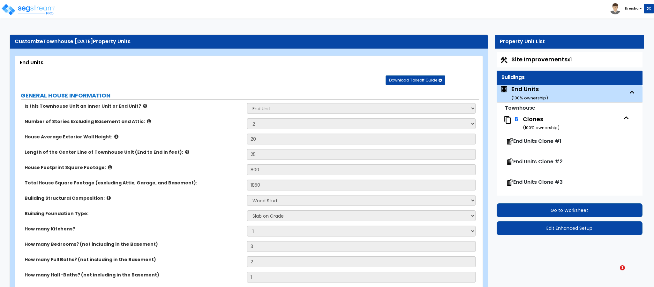
select select "3"
select select "2"
select select "1"
select select "2"
select select "1"
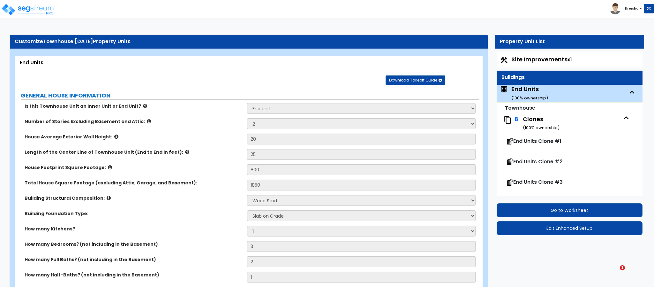
select select "1"
select select "3"
select select "1"
select select "5"
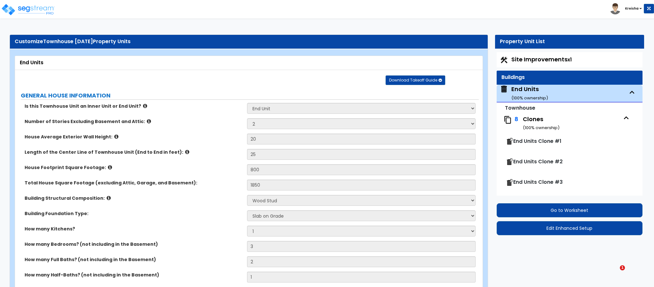
select select "4"
select select "5"
select select "6"
select select "1"
select select "4"
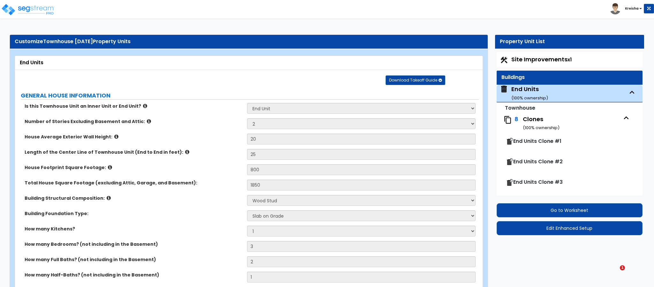
select select "2"
select select "1"
select select "2"
select select "1"
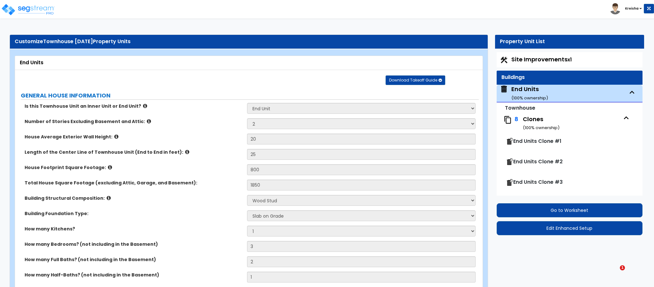
select select "1"
select select "2"
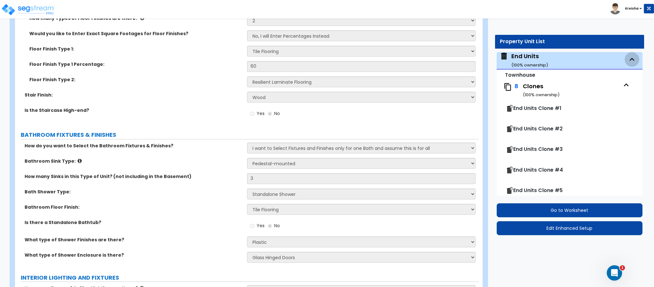
scroll to position [1807, 0]
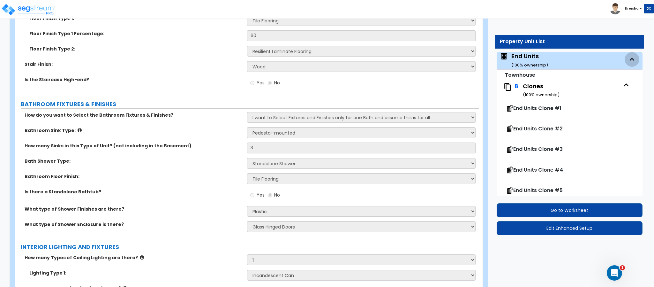
click at [207, 131] on label "Bathroom Sink Type:" at bounding box center [134, 130] width 218 height 6
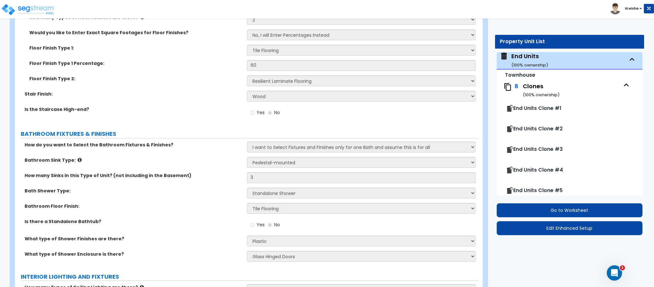
scroll to position [1744, 0]
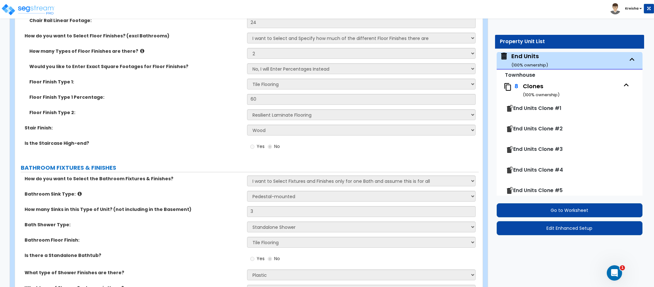
click at [200, 148] on div "Is the Staircase High-end? Yes No" at bounding box center [247, 148] width 464 height 17
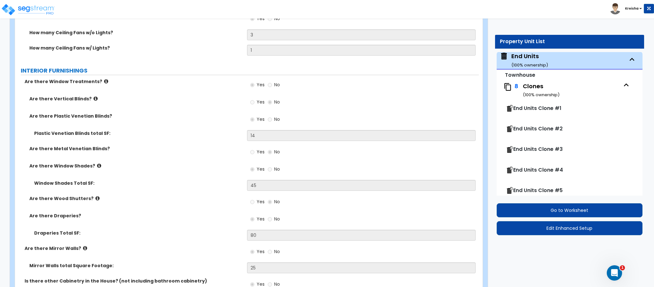
scroll to position [2159, 0]
click at [208, 148] on label "Are there Metal Venetian Blinds?" at bounding box center [135, 148] width 213 height 6
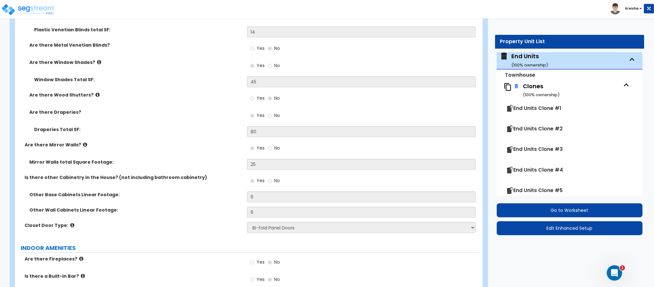
scroll to position [2286, 0]
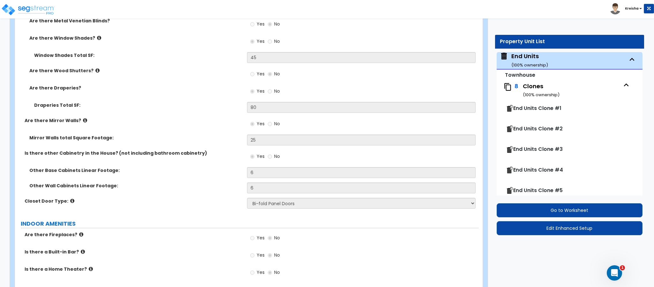
click at [173, 147] on div "Mirror Walls total Square Footage: 25" at bounding box center [247, 141] width 464 height 15
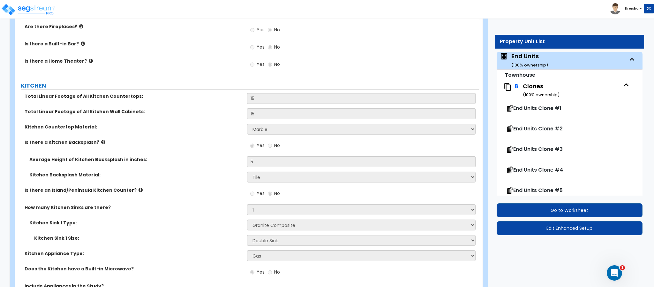
scroll to position [2510, 0]
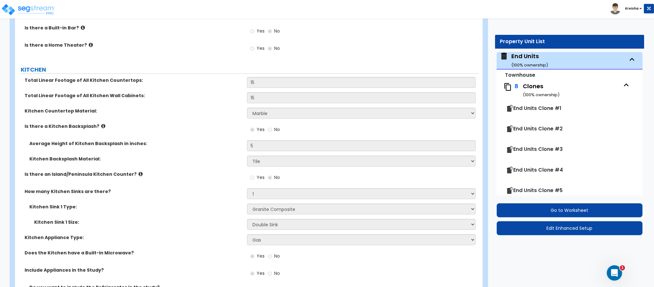
click at [198, 137] on div "Is there a Kitchen Backsplash? Yes No" at bounding box center [247, 131] width 464 height 17
drag, startPoint x: 87, startPoint y: 122, endPoint x: 90, endPoint y: 129, distance: 8.6
click at [95, 123] on div "Kitchen Countertop Material: Please Choose One Plastic Laminate Solid Surface S…" at bounding box center [247, 115] width 464 height 15
click at [57, 137] on div "Is there a Kitchen Backsplash? Yes No" at bounding box center [247, 131] width 464 height 17
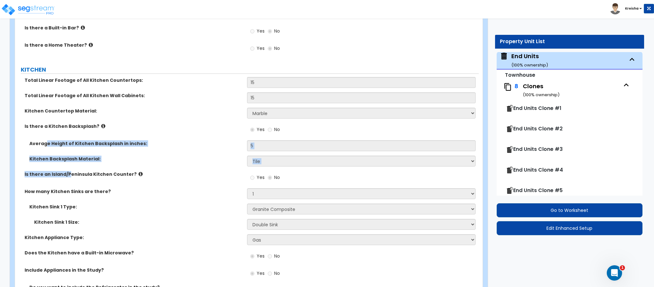
drag, startPoint x: 64, startPoint y: 167, endPoint x: 68, endPoint y: 174, distance: 8.7
click at [68, 173] on div "Total Linear Footage of All Kitchen Countertops: 15 Total Linear Footage of All…" at bounding box center [247, 231] width 454 height 308
click at [75, 170] on div "Total Linear Footage of All Kitchen Countertops: 15 Total Linear Footage of All…" at bounding box center [247, 231] width 454 height 308
click at [104, 173] on label "Is there an Island/Peninsula Kitchen Counter?" at bounding box center [134, 174] width 218 height 6
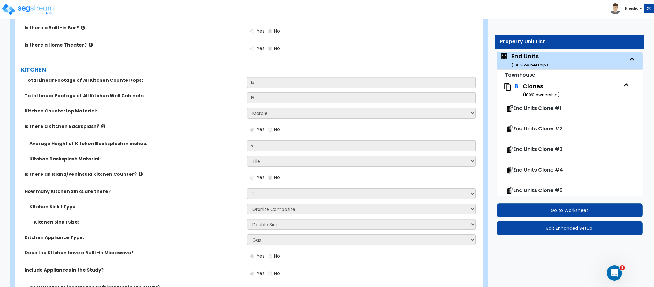
click at [41, 174] on label "Is there an Island/Peninsula Kitchen Counter?" at bounding box center [134, 174] width 218 height 6
drag, startPoint x: 23, startPoint y: 176, endPoint x: 164, endPoint y: 180, distance: 140.9
click at [164, 180] on div "Is there an Island/Peninsula Kitchen Counter? Yes No" at bounding box center [247, 179] width 464 height 17
click at [164, 179] on div "Is there an Island/Peninsula Kitchen Counter? Yes No" at bounding box center [247, 179] width 464 height 17
click at [53, 176] on label "Is there an Island/Peninsula Kitchen Counter?" at bounding box center [134, 174] width 218 height 6
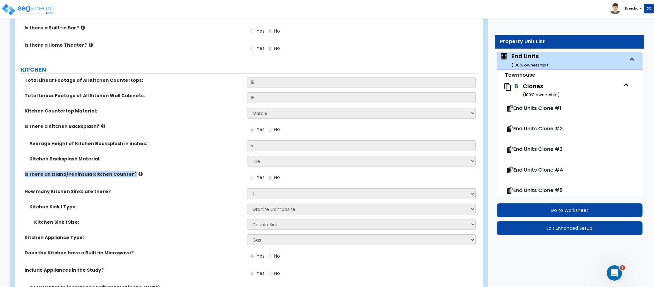
click at [53, 175] on label "Is there an Island/Peninsula Kitchen Counter?" at bounding box center [134, 174] width 218 height 6
click at [52, 194] on label "How many Kitchen Sinks are there?" at bounding box center [134, 191] width 218 height 6
drag, startPoint x: 10, startPoint y: 191, endPoint x: 97, endPoint y: 199, distance: 87.8
click at [101, 198] on div "How many Kitchen Sinks are there? None 1 2 3" at bounding box center [247, 195] width 464 height 15
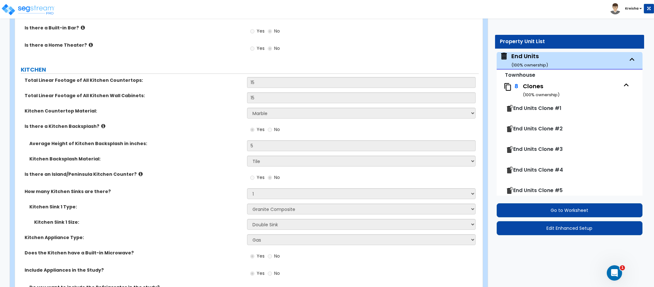
click at [104, 192] on label "How many Kitchen Sinks are there?" at bounding box center [134, 191] width 218 height 6
click at [15, 200] on div "How many Kitchen Sinks are there? None 1 2 3" at bounding box center [247, 195] width 464 height 15
click at [101, 198] on div "How many Kitchen Sinks are there? None 1 2 3" at bounding box center [247, 195] width 464 height 15
drag, startPoint x: 42, startPoint y: 176, endPoint x: 117, endPoint y: 176, distance: 75.0
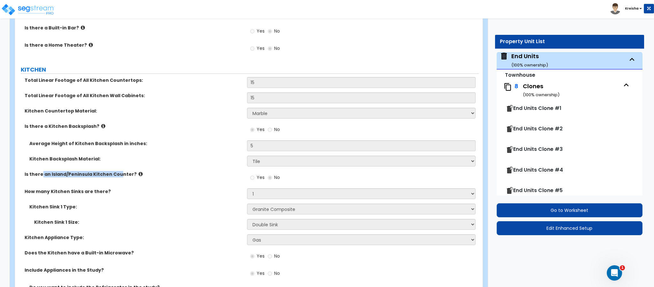
click at [117, 176] on label "Is there an Island/Peninsula Kitchen Counter?" at bounding box center [134, 174] width 218 height 6
click at [124, 194] on label "How many Kitchen Sinks are there?" at bounding box center [134, 191] width 218 height 6
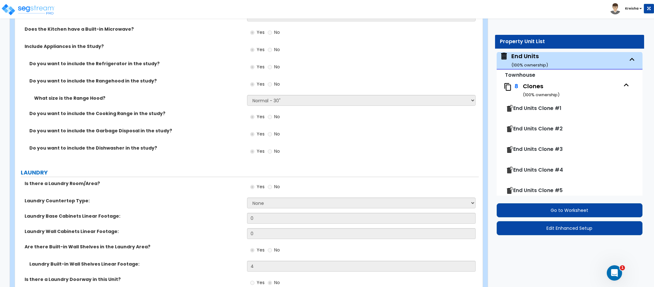
scroll to position [2797, 0]
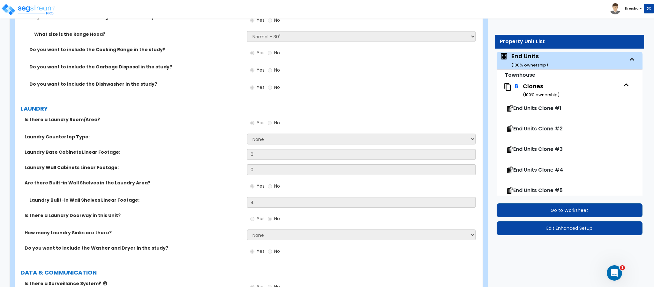
click at [115, 124] on div "Is there a Laundry Room/Area? Yes No" at bounding box center [247, 124] width 464 height 17
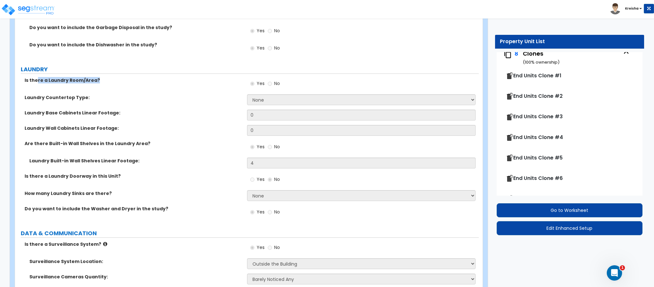
scroll to position [2838, 0]
click at [425, 38] on div "Yes No" at bounding box center [363, 31] width 232 height 17
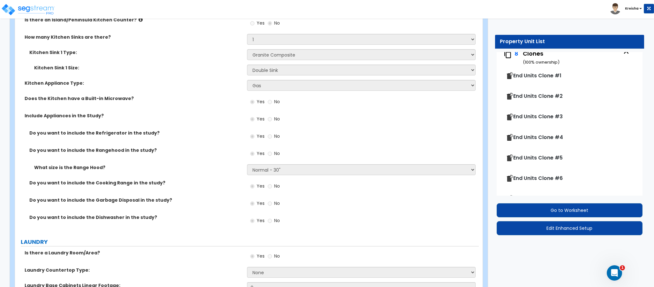
scroll to position [3019, 0]
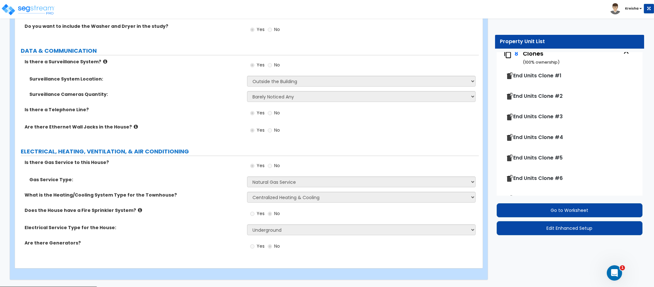
click at [223, 140] on div "Are there Ethernet Wall Jacks in the House? Yes No" at bounding box center [247, 132] width 464 height 17
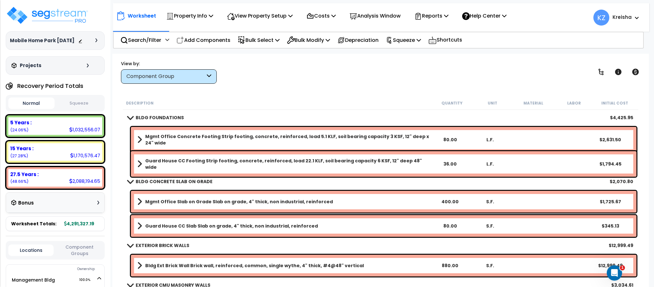
scroll to position [156, 0]
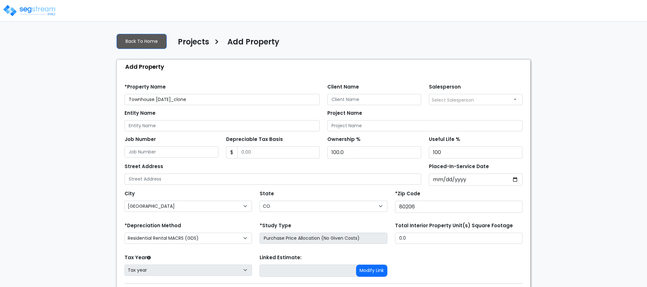
select select "[GEOGRAPHIC_DATA]"
select select "CO"
select select "CRM(_5"
